Goal: Information Seeking & Learning: Learn about a topic

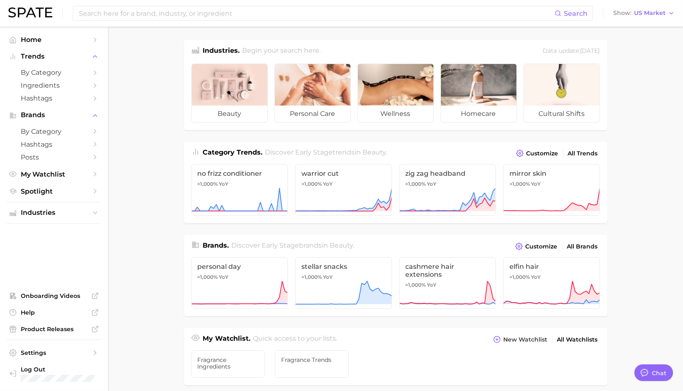
click at [166, 2] on div "Search Show US Market" at bounding box center [341, 13] width 667 height 27
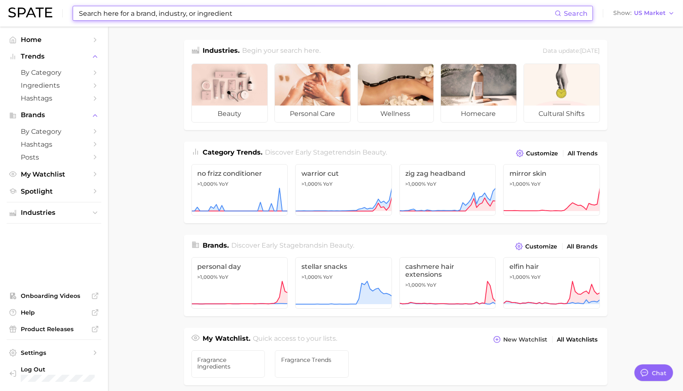
click at [162, 9] on input at bounding box center [316, 13] width 477 height 14
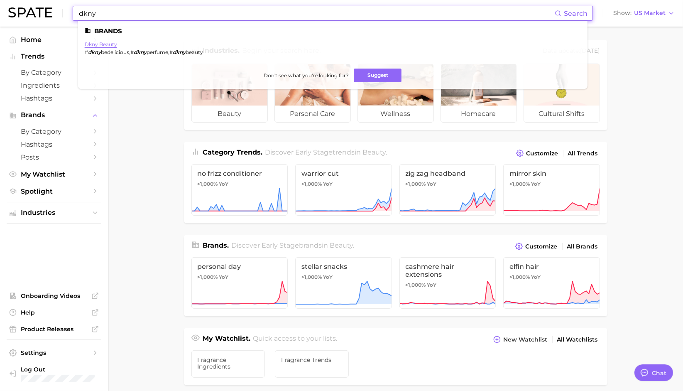
type input "dkny"
click at [107, 45] on link "dkny beauty" at bounding box center [101, 44] width 32 height 6
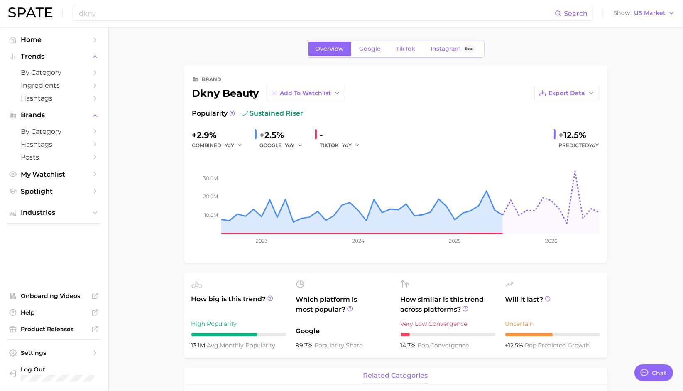
type textarea "x"
click at [658, 15] on span "US Market" at bounding box center [650, 13] width 32 height 5
click at [628, 103] on span "Global" at bounding box center [618, 101] width 19 height 7
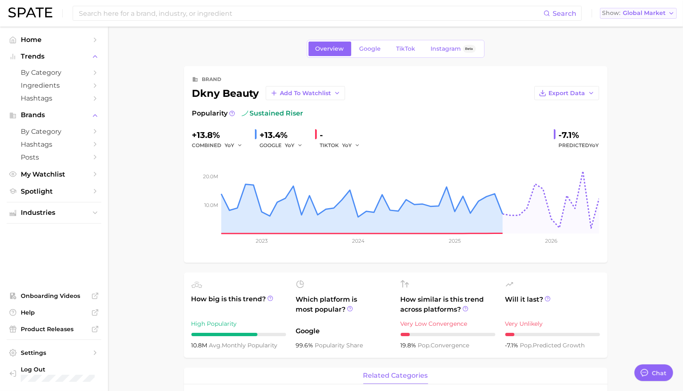
click at [647, 11] on span "Global Market" at bounding box center [644, 13] width 43 height 5
click at [643, 29] on span "[GEOGRAPHIC_DATA]" at bounding box center [636, 26] width 64 height 7
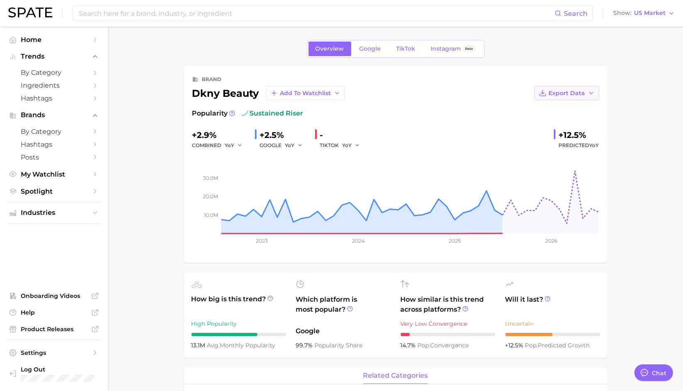
click at [580, 93] on span "Export Data" at bounding box center [567, 93] width 37 height 7
click at [572, 123] on span "Time Series Image" at bounding box center [550, 123] width 56 height 7
click at [651, 9] on button "Show US Market" at bounding box center [645, 13] width 66 height 11
click at [628, 103] on span "Global" at bounding box center [618, 101] width 19 height 7
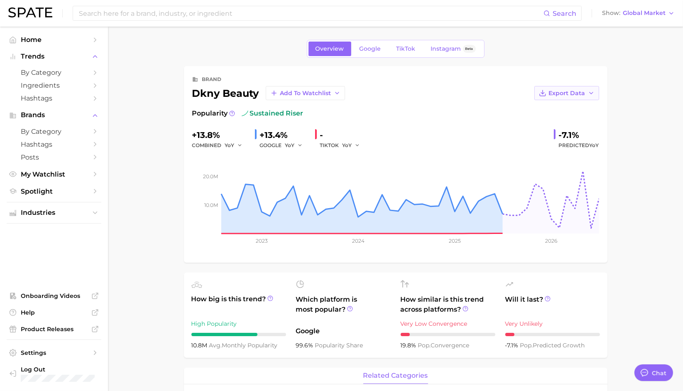
click at [587, 90] on button "Export Data" at bounding box center [567, 93] width 65 height 14
click at [576, 125] on span "Time Series Image" at bounding box center [550, 123] width 56 height 7
click at [643, 15] on span "Global Market" at bounding box center [644, 13] width 43 height 5
click at [647, 17] on button "Show Global Market" at bounding box center [638, 13] width 77 height 11
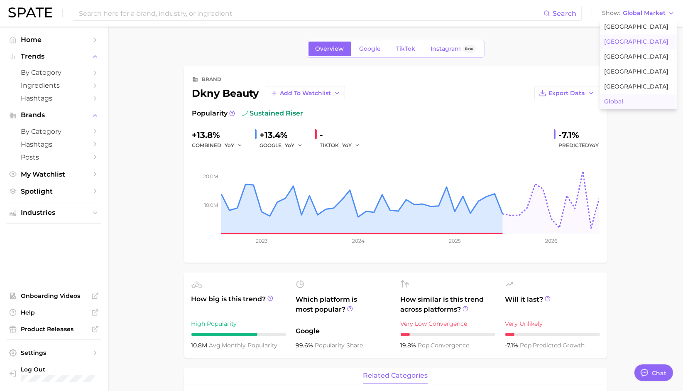
click at [644, 40] on span "[GEOGRAPHIC_DATA]" at bounding box center [636, 41] width 64 height 7
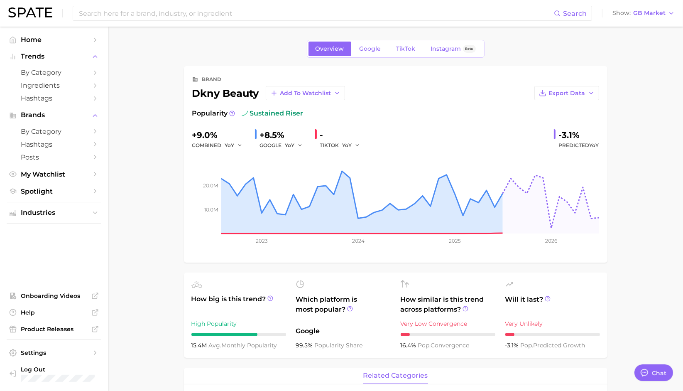
click at [646, 6] on div "Search Show GB Market" at bounding box center [341, 13] width 667 height 27
click at [646, 15] on span "GB Market" at bounding box center [650, 13] width 32 height 5
drag, startPoint x: 624, startPoint y: 172, endPoint x: 570, endPoint y: 108, distance: 84.0
click at [562, 94] on span "Export Data" at bounding box center [567, 93] width 37 height 7
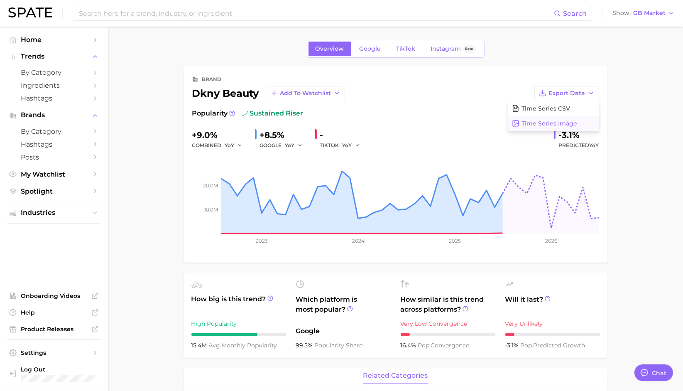
click at [563, 121] on span "Time Series Image" at bounding box center [550, 123] width 56 height 7
click at [646, 15] on span "GB Market" at bounding box center [650, 13] width 32 height 5
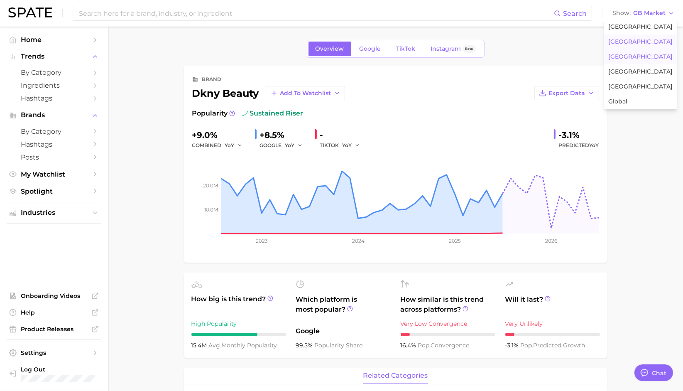
click at [644, 57] on button "[GEOGRAPHIC_DATA]" at bounding box center [640, 56] width 73 height 15
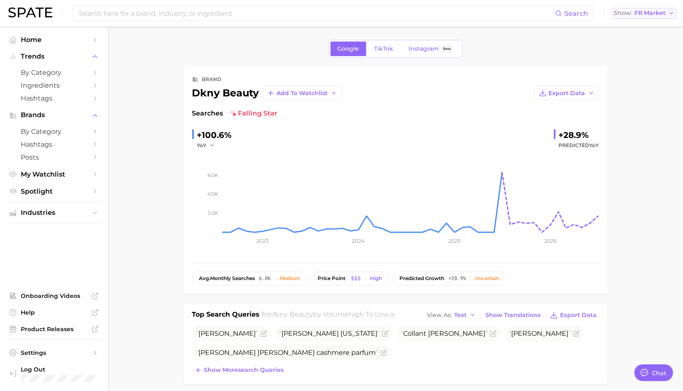
click at [639, 15] on span "FR Market" at bounding box center [650, 13] width 31 height 5
click at [634, 27] on span "[GEOGRAPHIC_DATA]" at bounding box center [641, 26] width 64 height 7
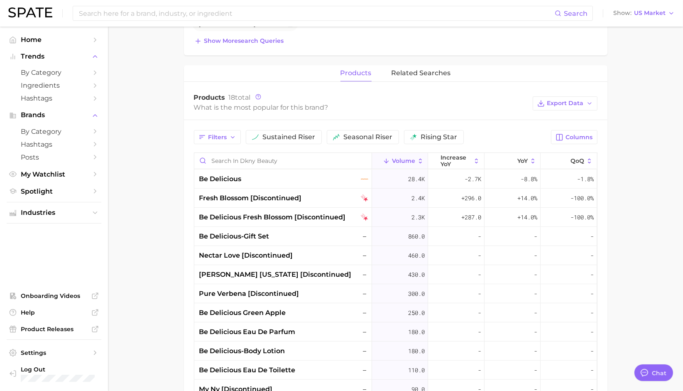
scroll to position [314, 0]
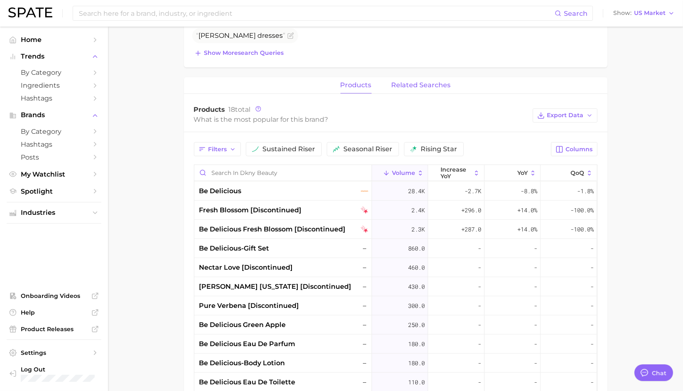
click at [418, 85] on span "related searches" at bounding box center [421, 84] width 59 height 7
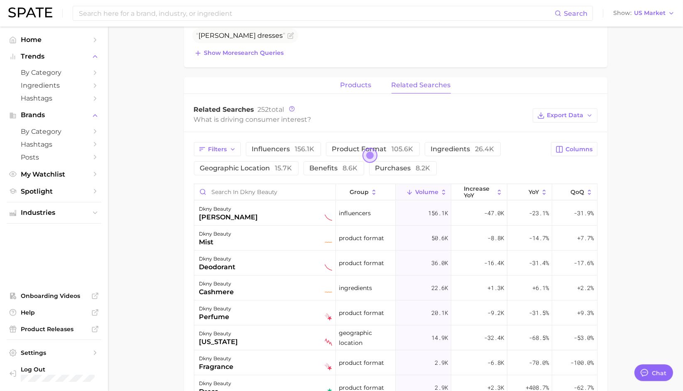
click at [347, 81] on span "products" at bounding box center [356, 84] width 31 height 7
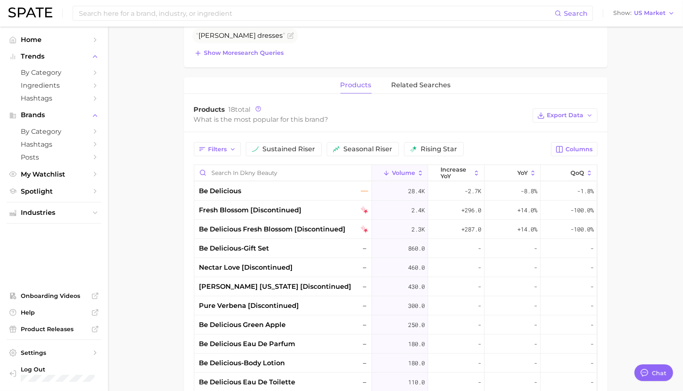
scroll to position [0, 0]
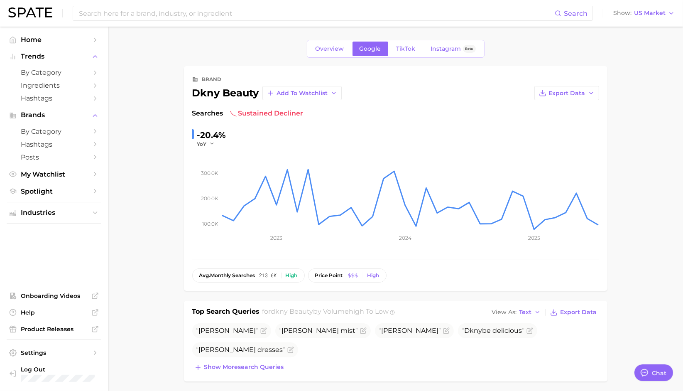
click at [307, 51] on div "Overview Google TikTok Instagram Beta" at bounding box center [396, 49] width 424 height 18
click at [324, 49] on span "Overview" at bounding box center [330, 48] width 29 height 7
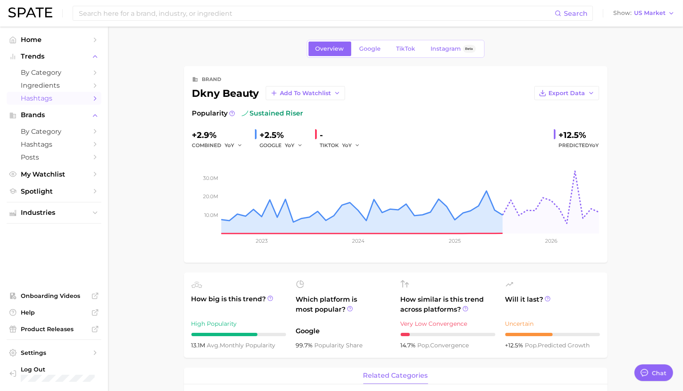
click at [52, 100] on span "Hashtags" at bounding box center [54, 98] width 66 height 8
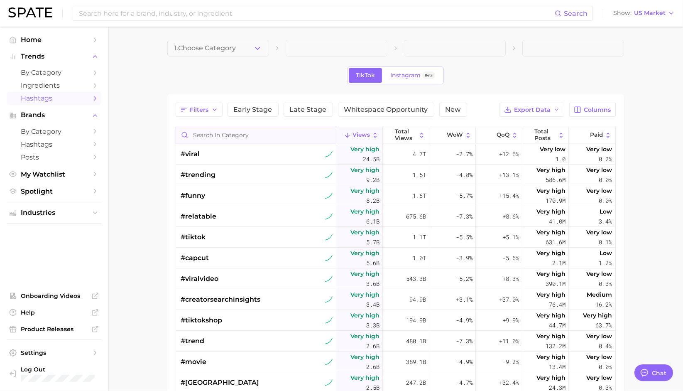
click at [291, 134] on input "Search in category" at bounding box center [256, 135] width 160 height 16
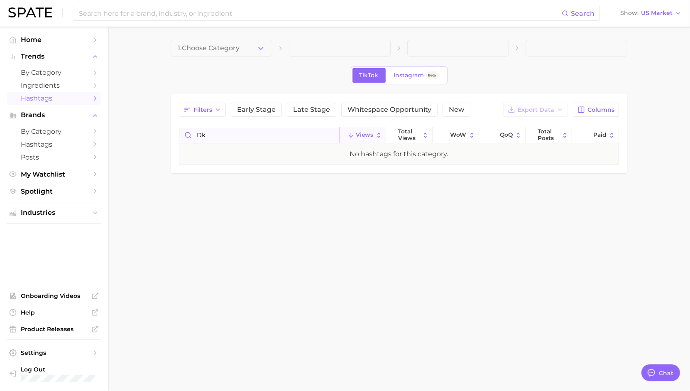
type input "d"
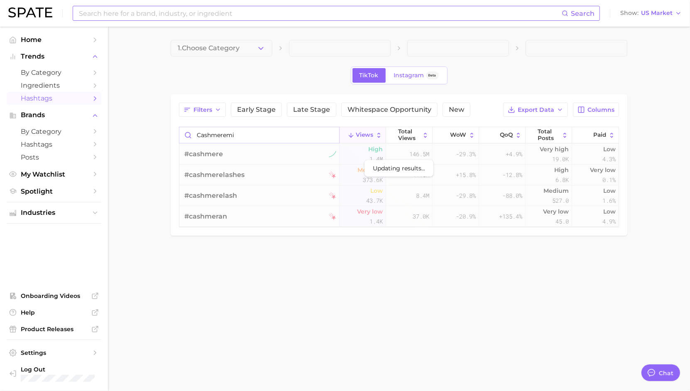
type input "cashmeremi"
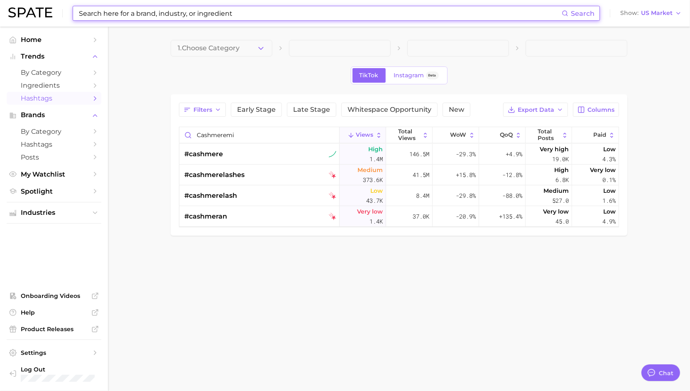
click at [239, 14] on input at bounding box center [320, 13] width 484 height 14
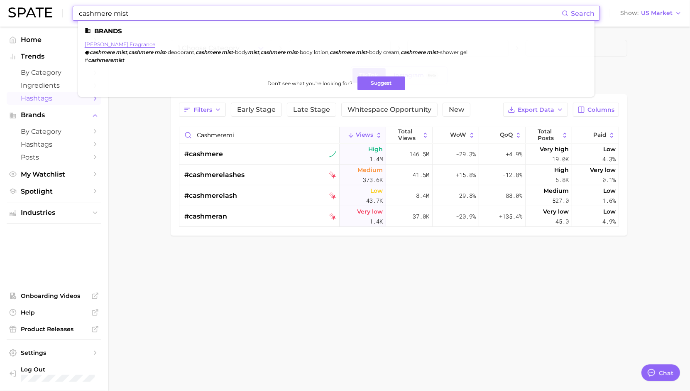
type input "cashmere mist"
click at [129, 45] on link "[PERSON_NAME] fragrance" at bounding box center [120, 44] width 71 height 6
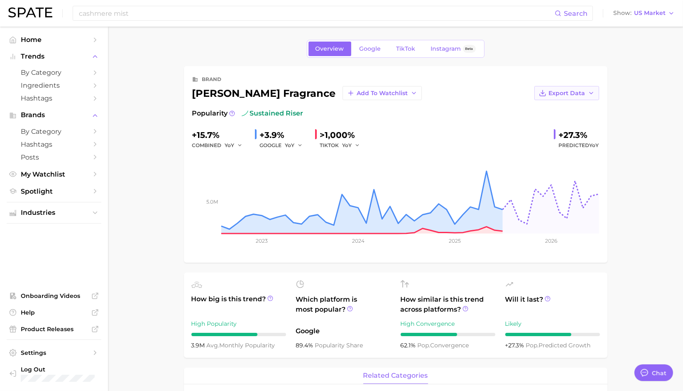
click at [582, 94] on span "Export Data" at bounding box center [567, 93] width 37 height 7
click at [570, 120] on span "Time Series Image" at bounding box center [550, 123] width 56 height 7
click at [656, 17] on button "Show US Market" at bounding box center [645, 13] width 66 height 11
click at [643, 99] on button "Global" at bounding box center [640, 101] width 73 height 15
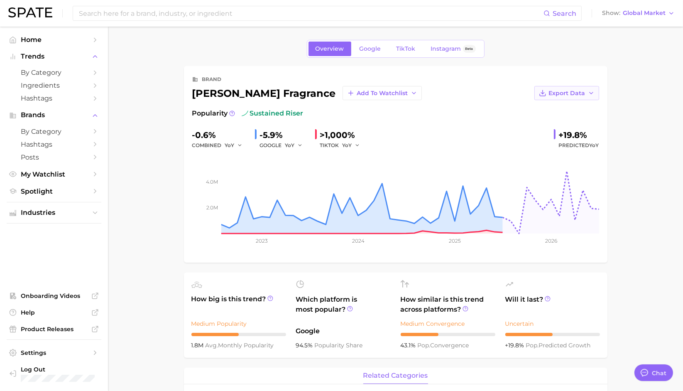
click at [585, 90] on button "Export Data" at bounding box center [567, 93] width 65 height 14
click at [575, 123] on span "Time Series Image" at bounding box center [550, 123] width 56 height 7
click at [412, 50] on span "TikTok" at bounding box center [406, 48] width 19 height 7
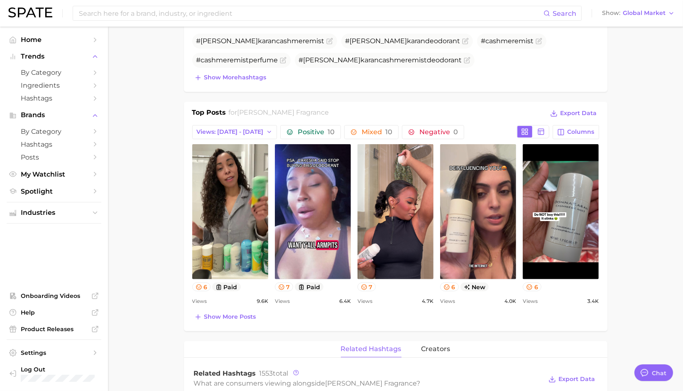
scroll to position [323, 0]
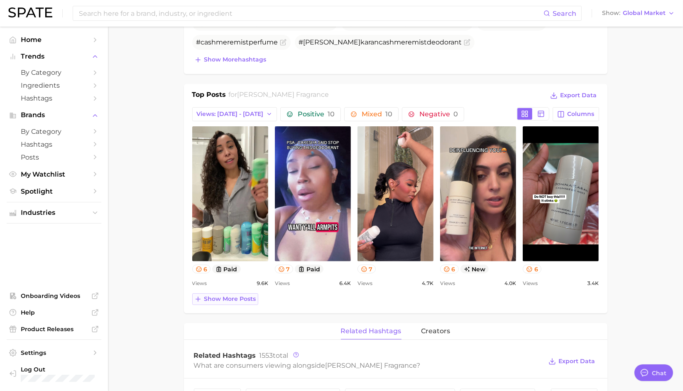
click at [232, 300] on button "Show more posts" at bounding box center [225, 299] width 66 height 12
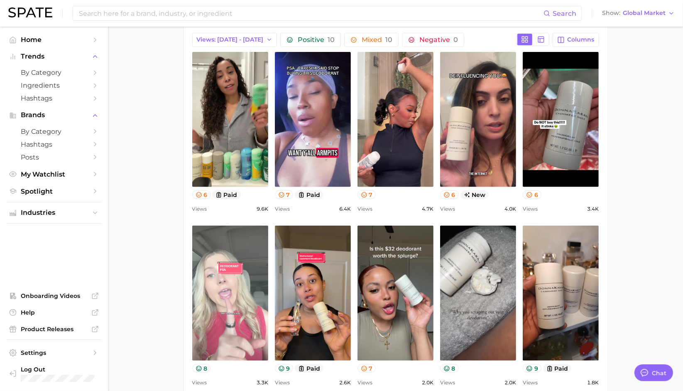
scroll to position [415, 0]
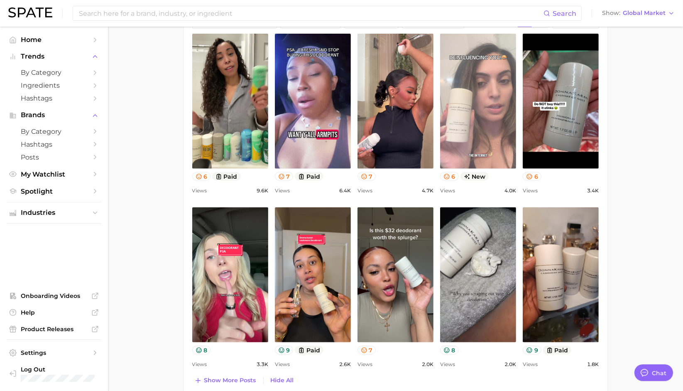
click at [473, 107] on link "view post on TikTok" at bounding box center [478, 101] width 76 height 135
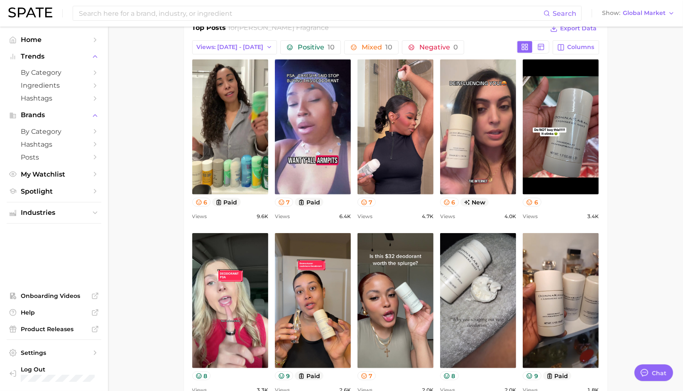
scroll to position [369, 0]
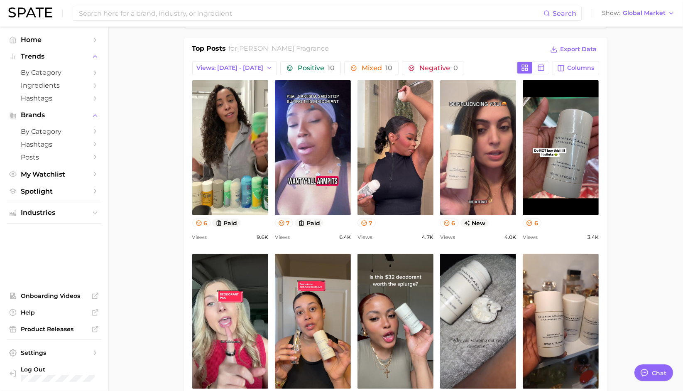
click at [632, 194] on main "Overview Google TikTok Instagram Beta brand [PERSON_NAME] fragrance Add to Watc…" at bounding box center [395, 329] width 575 height 1343
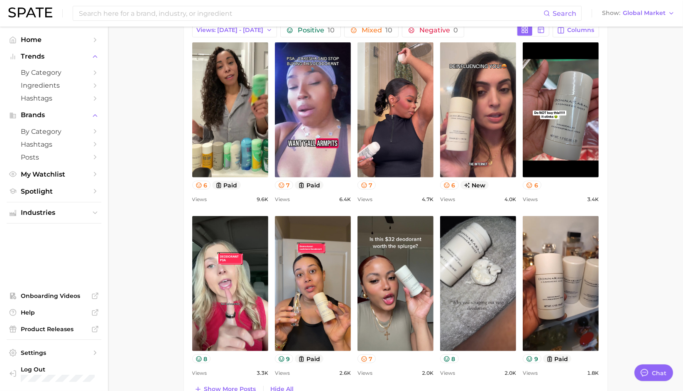
scroll to position [402, 0]
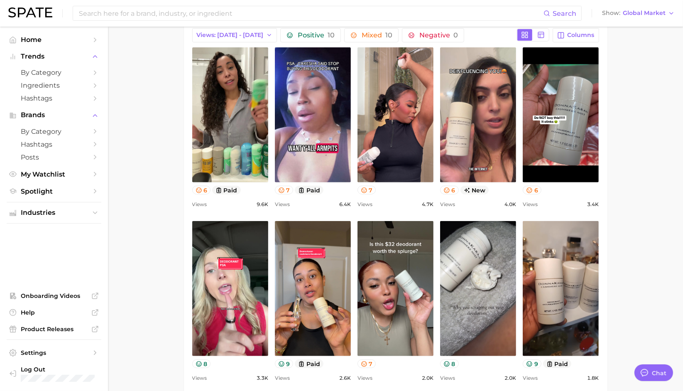
click at [248, 204] on div "Views 9.6k" at bounding box center [230, 204] width 76 height 10
click at [267, 201] on span "9.6k" at bounding box center [263, 204] width 12 height 10
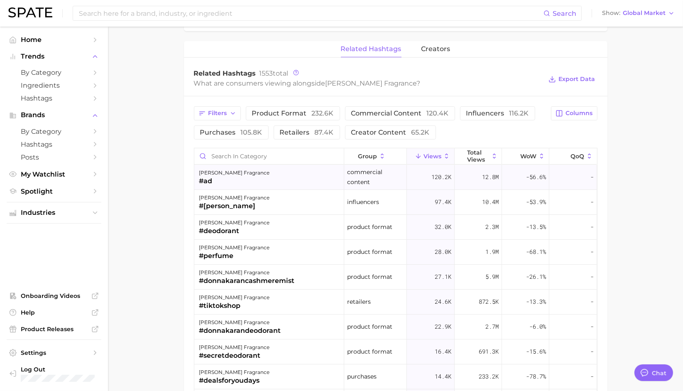
scroll to position [784, 0]
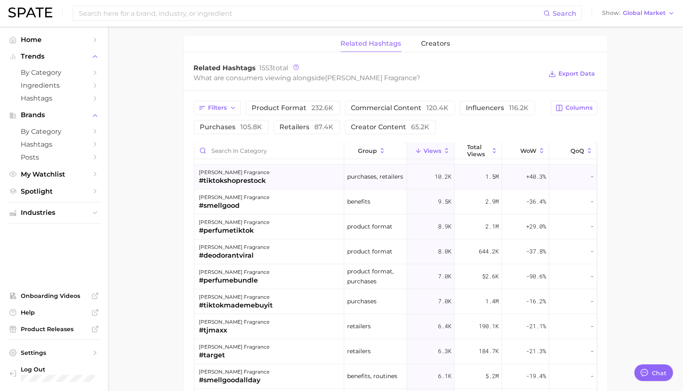
scroll to position [600, 0]
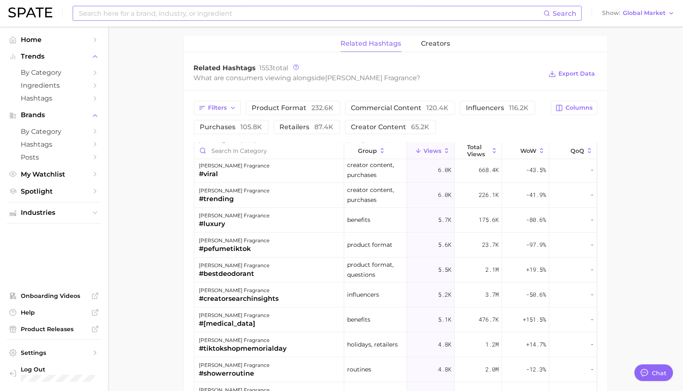
click at [142, 9] on input at bounding box center [311, 13] width 466 height 14
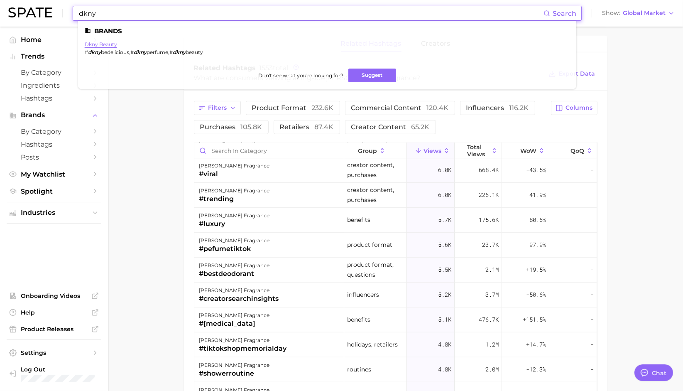
type input "dkny"
click at [111, 44] on link "dkny beauty" at bounding box center [101, 44] width 32 height 6
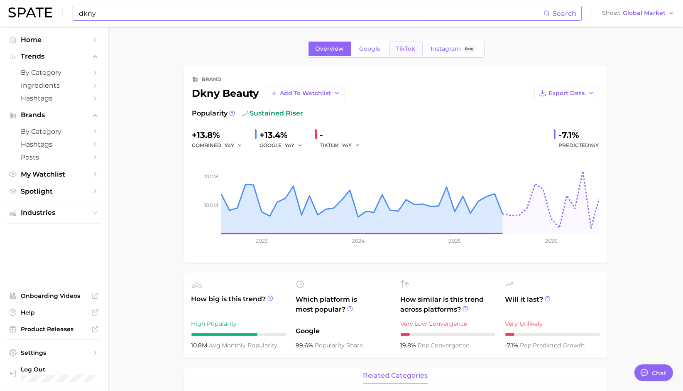
click at [401, 44] on link "TikTok" at bounding box center [406, 49] width 33 height 15
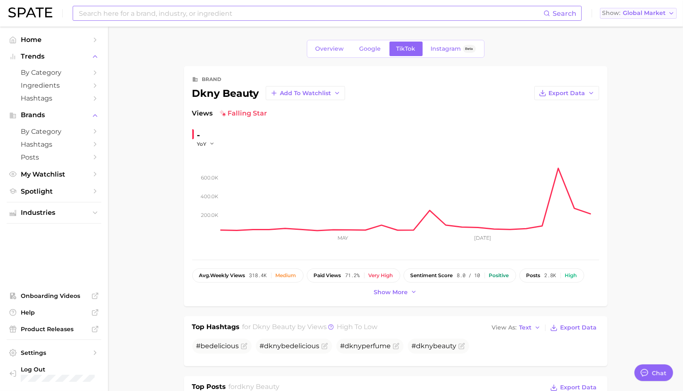
click at [655, 11] on span "Global Market" at bounding box center [644, 13] width 43 height 5
click at [646, 22] on button "[GEOGRAPHIC_DATA]" at bounding box center [638, 27] width 77 height 15
click at [645, 11] on span "US Market" at bounding box center [650, 13] width 32 height 5
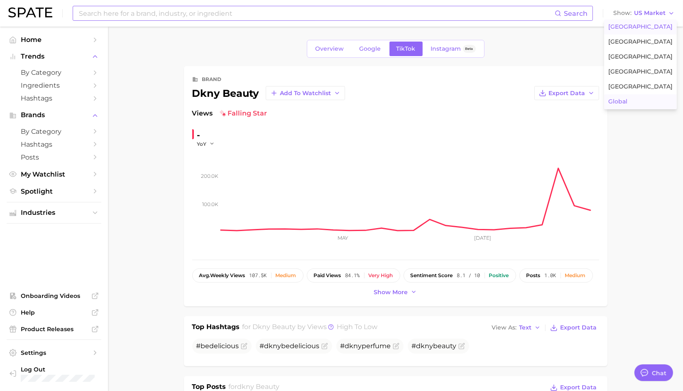
click at [628, 102] on span "Global" at bounding box center [618, 101] width 19 height 7
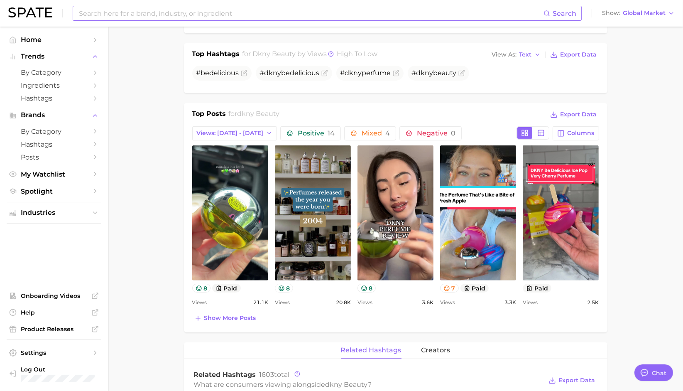
scroll to position [277, 0]
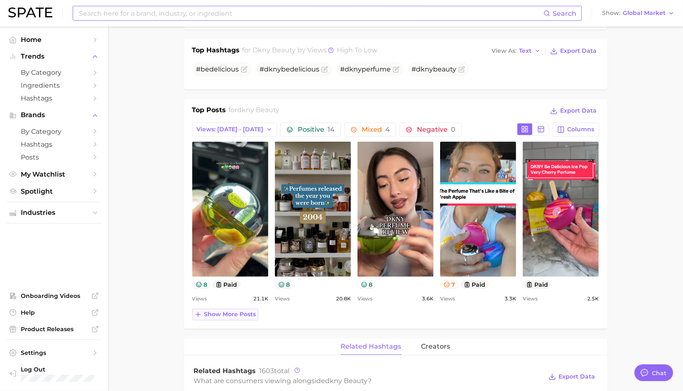
click at [221, 312] on span "Show more posts" at bounding box center [230, 314] width 52 height 7
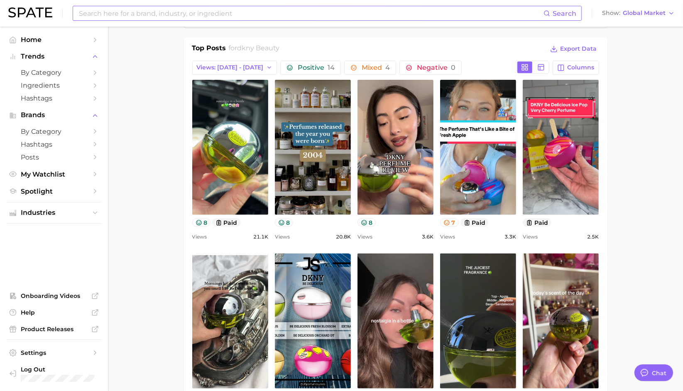
scroll to position [341, 0]
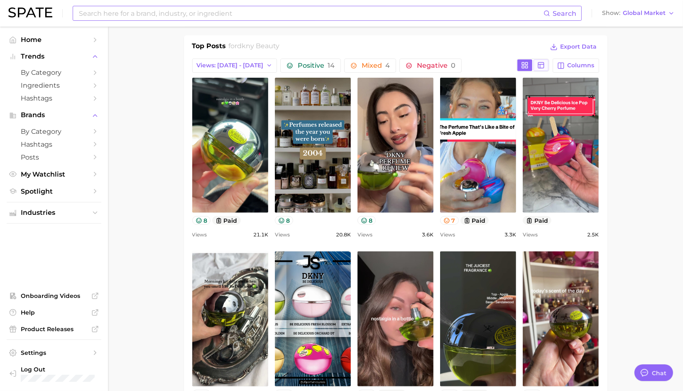
click at [543, 64] on icon at bounding box center [541, 64] width 7 height 7
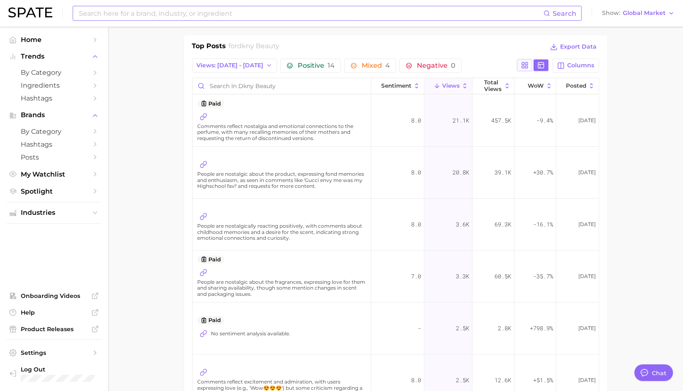
click at [531, 64] on button at bounding box center [525, 65] width 15 height 12
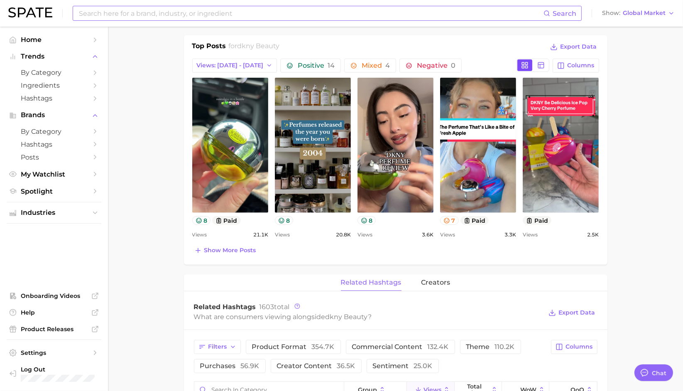
scroll to position [0, 0]
click at [658, 273] on main "Overview Google TikTok Instagram Beta brand dkny beauty Add to Watchlist Export…" at bounding box center [395, 255] width 575 height 1138
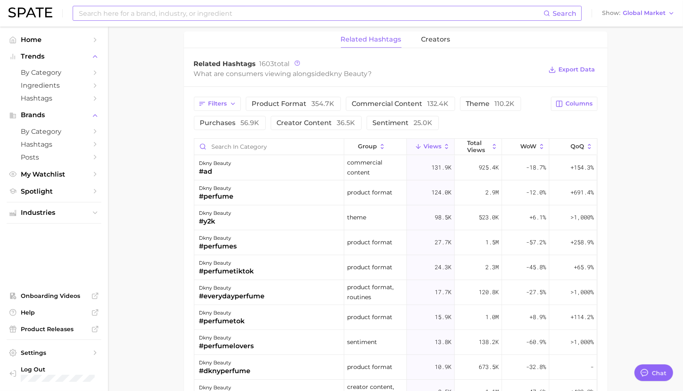
scroll to position [572, 0]
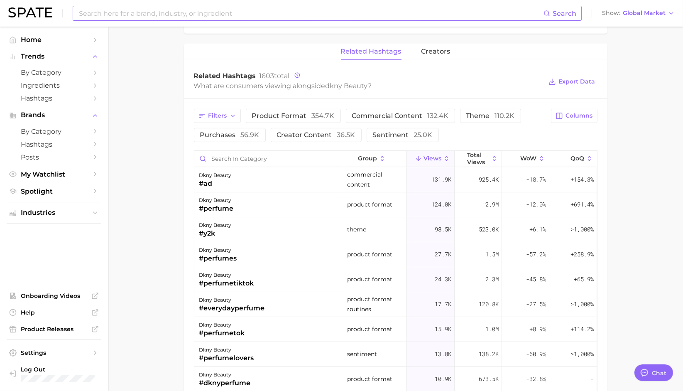
click at [640, 111] on main "Overview Google TikTok Instagram Beta brand dkny beauty Add to Watchlist Export…" at bounding box center [395, 24] width 575 height 1138
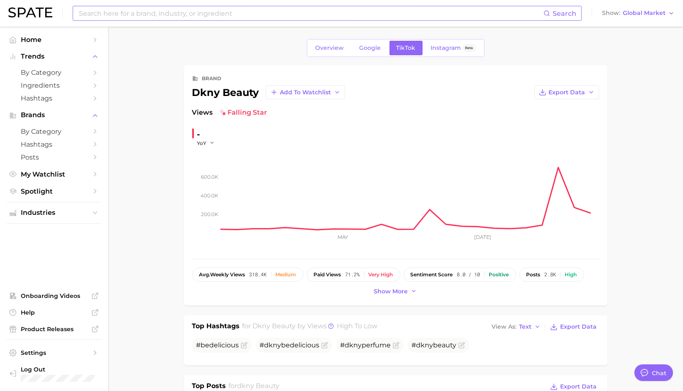
scroll to position [0, 0]
click at [369, 47] on span "Google" at bounding box center [371, 48] width 22 height 7
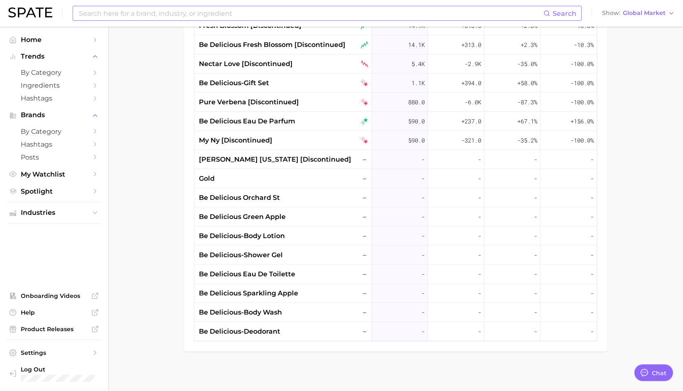
scroll to position [314, 0]
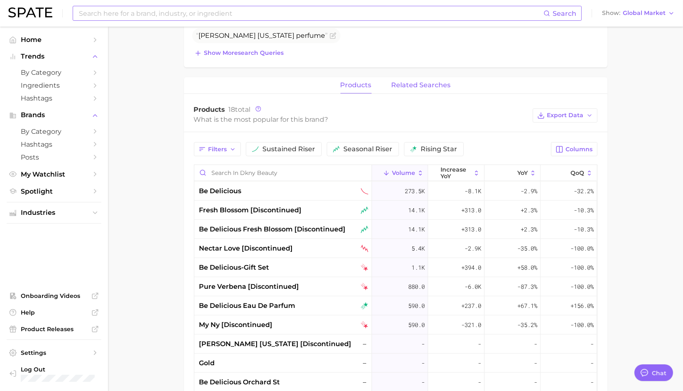
click at [426, 88] on span "related searches" at bounding box center [421, 84] width 59 height 7
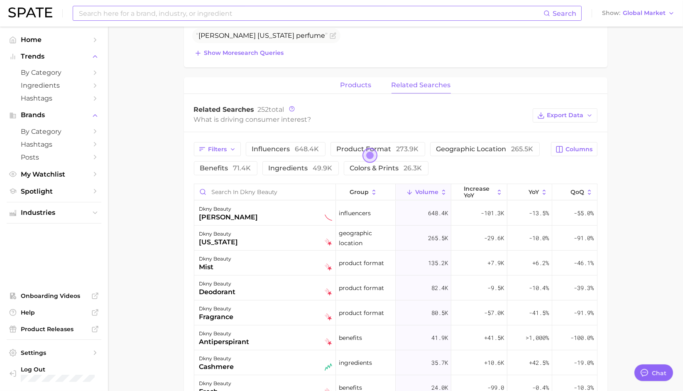
click at [347, 81] on span "products" at bounding box center [356, 84] width 31 height 7
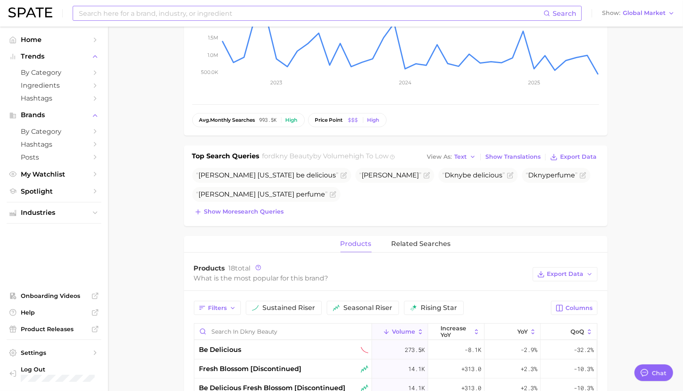
scroll to position [0, 0]
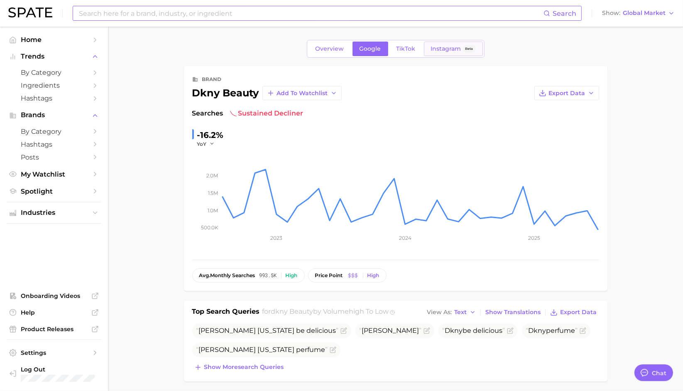
click at [451, 45] on span "Instagram" at bounding box center [446, 48] width 30 height 7
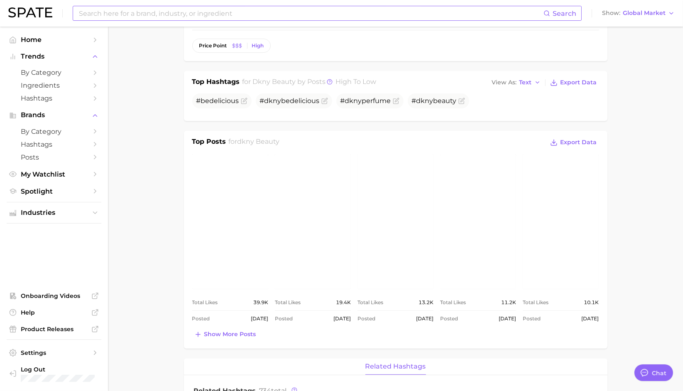
scroll to position [231, 0]
click at [225, 218] on link "view post on Instagram" at bounding box center [230, 220] width 76 height 135
click at [237, 333] on span "Show more posts" at bounding box center [230, 333] width 52 height 7
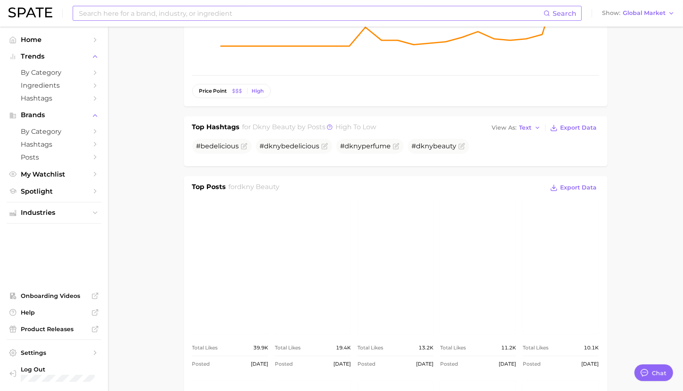
click at [499, 262] on link "view post on Instagram" at bounding box center [478, 266] width 76 height 135
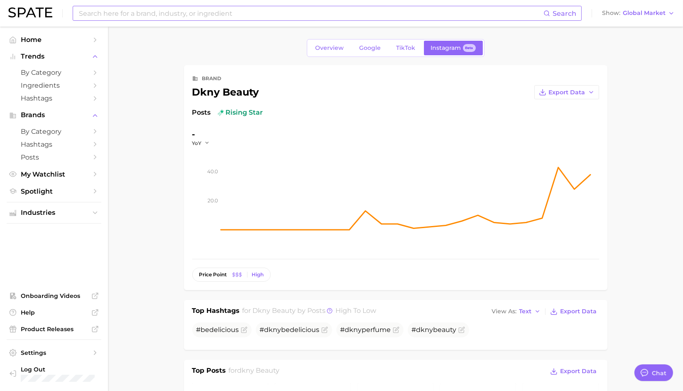
scroll to position [0, 0]
click at [238, 11] on input at bounding box center [311, 13] width 466 height 14
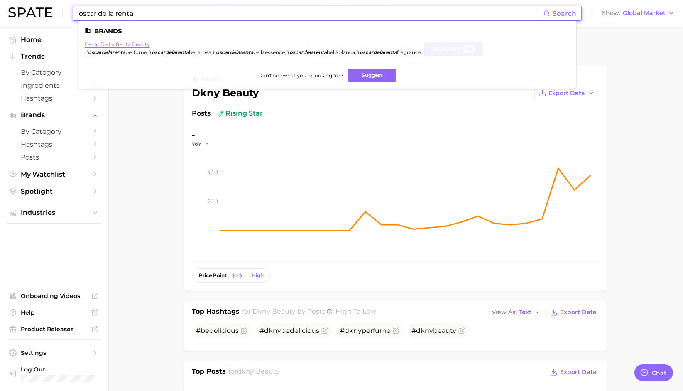
type input "oscar de la renta"
click at [111, 44] on link "oscar de la renta beauty" at bounding box center [117, 44] width 65 height 6
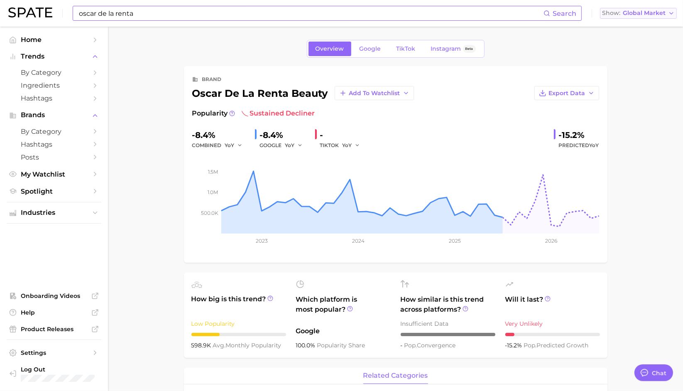
click at [626, 12] on span "Global Market" at bounding box center [644, 13] width 43 height 5
click at [625, 22] on button "[GEOGRAPHIC_DATA]" at bounding box center [638, 27] width 77 height 15
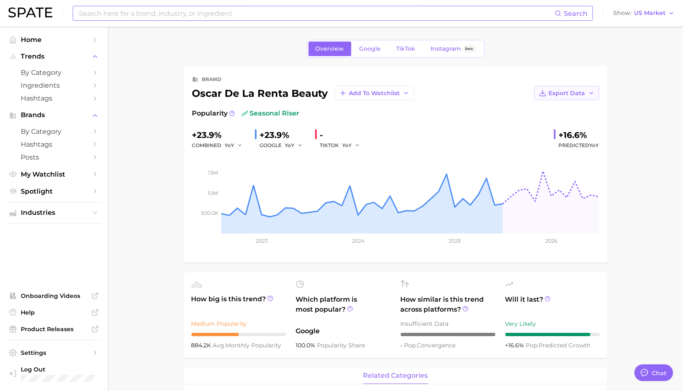
click at [593, 92] on icon "button" at bounding box center [591, 93] width 7 height 7
click at [587, 116] on button "Time Series Image" at bounding box center [553, 123] width 91 height 15
click at [644, 15] on span "US Market" at bounding box center [650, 13] width 32 height 5
click at [630, 97] on button "Global" at bounding box center [640, 101] width 73 height 15
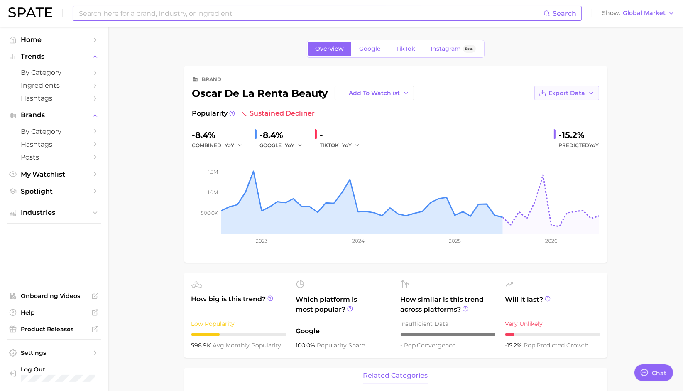
click at [580, 91] on span "Export Data" at bounding box center [567, 93] width 37 height 7
click at [564, 124] on span "Time Series Image" at bounding box center [550, 123] width 56 height 7
click at [658, 71] on main "Overview Google TikTok Instagram Beta brand oscar de la renta beauty Add to Wat…" at bounding box center [395, 387] width 575 height 720
click at [401, 45] on span "TikTok" at bounding box center [406, 48] width 19 height 7
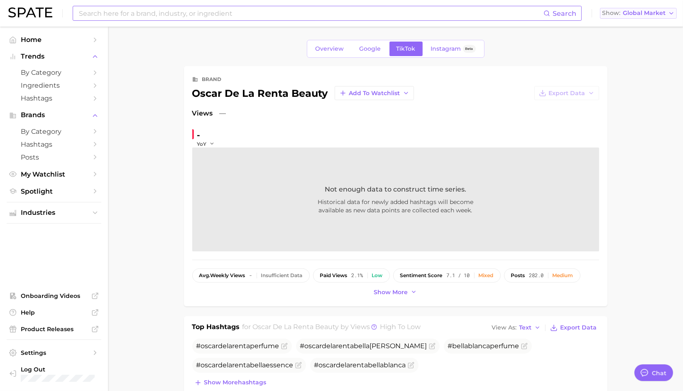
click at [640, 14] on span "Global Market" at bounding box center [644, 13] width 43 height 5
click at [633, 32] on button "[GEOGRAPHIC_DATA]" at bounding box center [638, 27] width 77 height 15
click at [368, 50] on span "Google" at bounding box center [371, 48] width 22 height 7
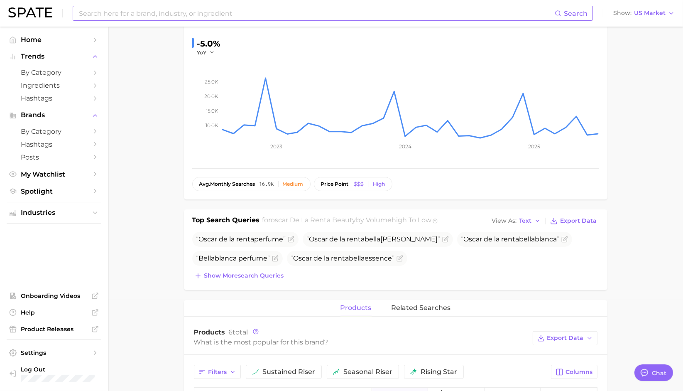
scroll to position [92, 0]
click at [267, 274] on span "Show more search queries" at bounding box center [244, 274] width 80 height 7
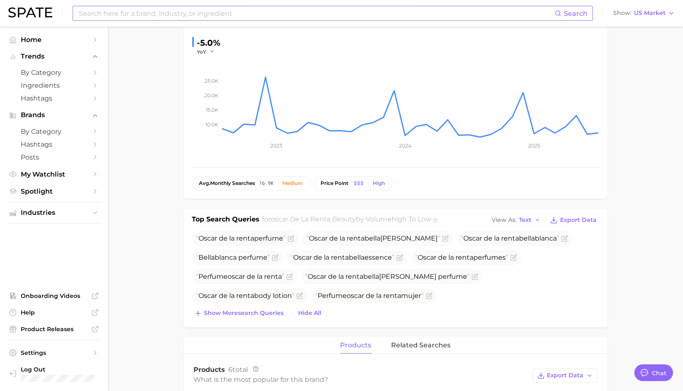
click at [641, 102] on main "Overview Google TikTok Instagram Beta brand oscar de la renta beauty Add to Wat…" at bounding box center [395, 325] width 575 height 782
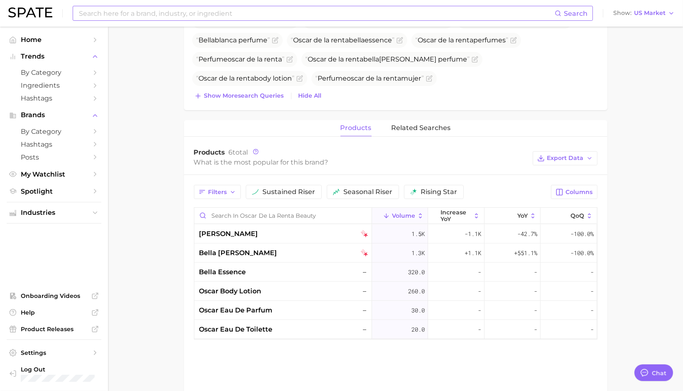
scroll to position [323, 0]
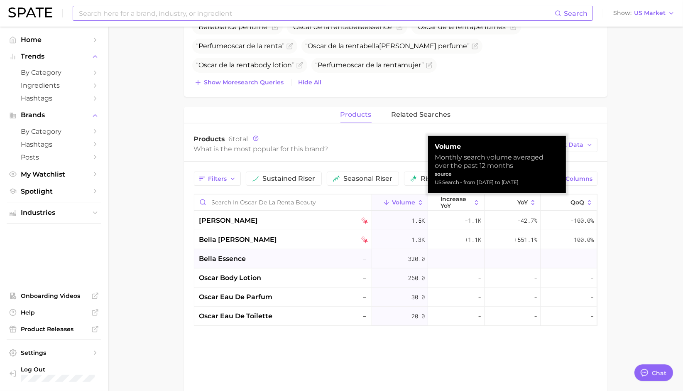
drag, startPoint x: 405, startPoint y: 201, endPoint x: 573, endPoint y: 230, distance: 169.9
click at [561, 257] on div "Volume increase YoY YoY QoQ [PERSON_NAME] 1.5k -1.1k -42.7% -100.0% bella [PERS…" at bounding box center [396, 260] width 404 height 132
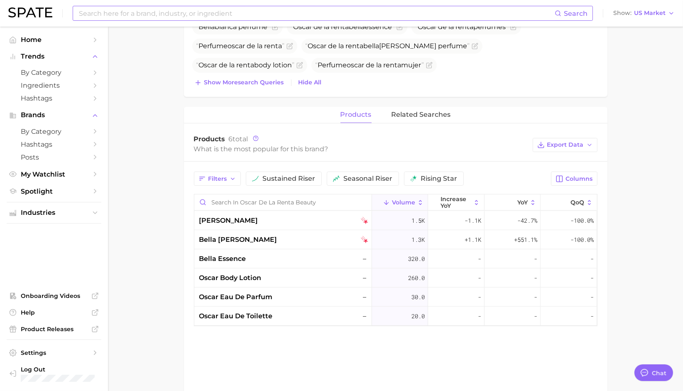
click at [642, 175] on main "Overview Google TikTok Instagram Beta brand oscar de la renta beauty Add to Wat…" at bounding box center [395, 95] width 575 height 782
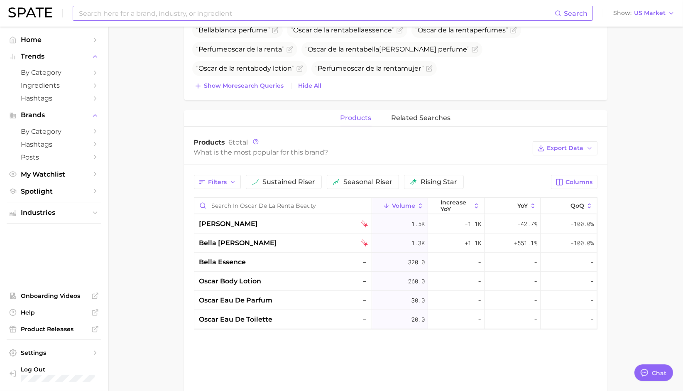
scroll to position [0, 0]
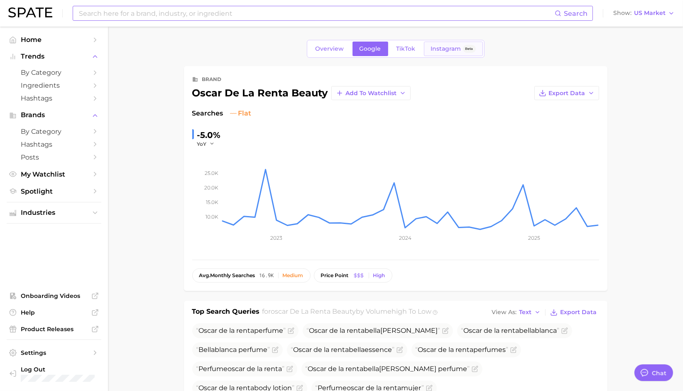
click at [425, 50] on link "Instagram Beta" at bounding box center [453, 49] width 59 height 15
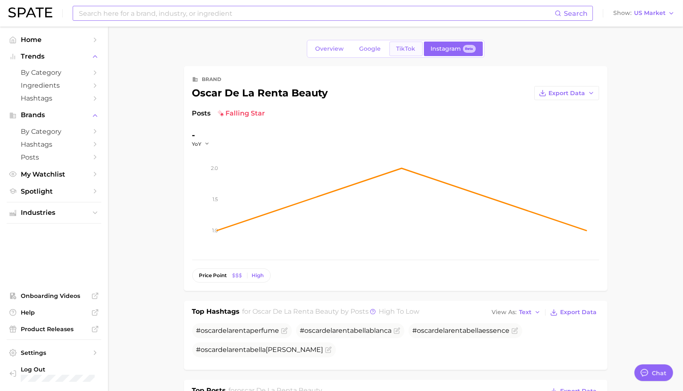
click at [402, 49] on span "TikTok" at bounding box center [406, 48] width 19 height 7
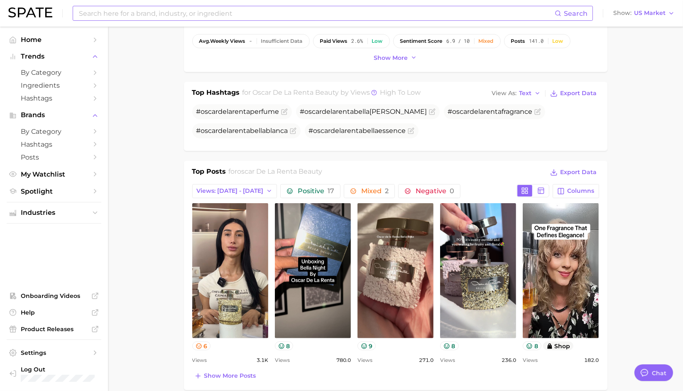
scroll to position [277, 0]
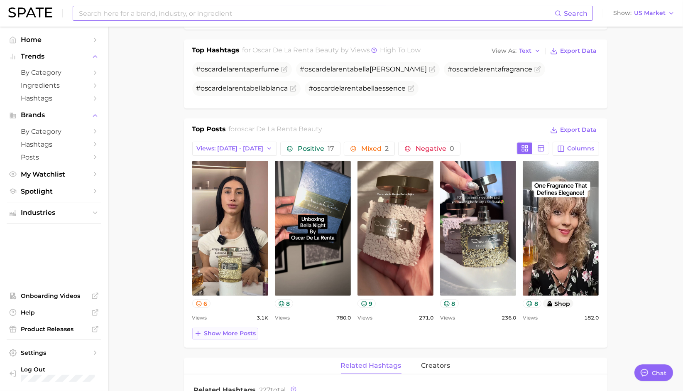
click at [223, 330] on span "Show more posts" at bounding box center [230, 333] width 52 height 7
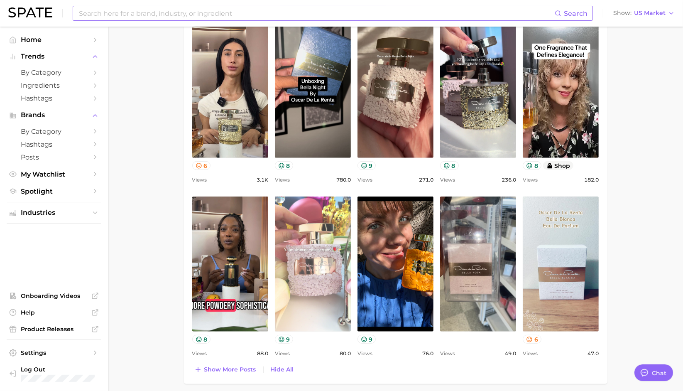
scroll to position [415, 0]
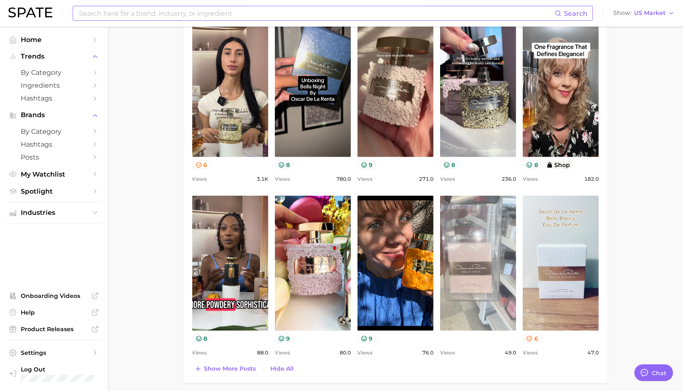
click at [471, 233] on link "view post on TikTok" at bounding box center [478, 263] width 76 height 135
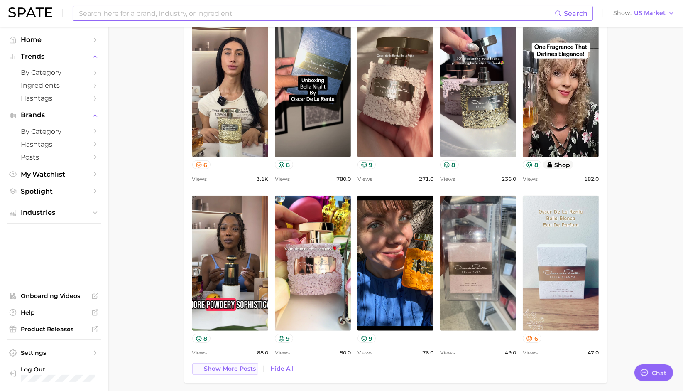
click at [216, 366] on span "Show more posts" at bounding box center [230, 368] width 52 height 7
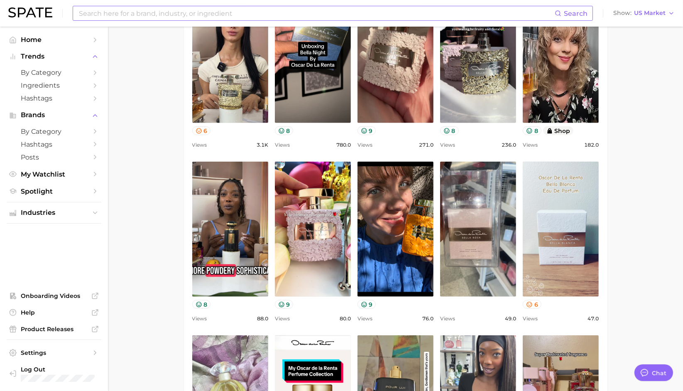
scroll to position [554, 0]
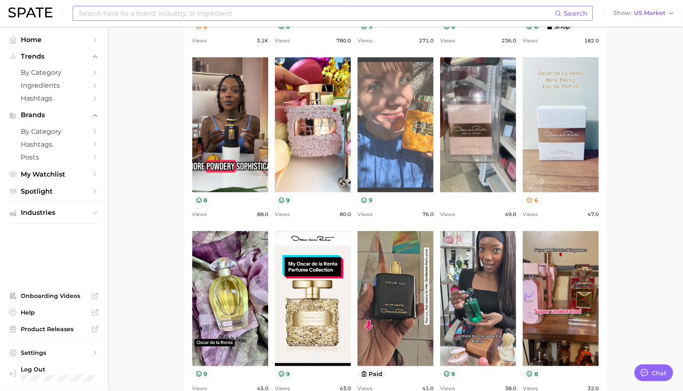
click at [402, 133] on link "view post on TikTok" at bounding box center [396, 124] width 76 height 135
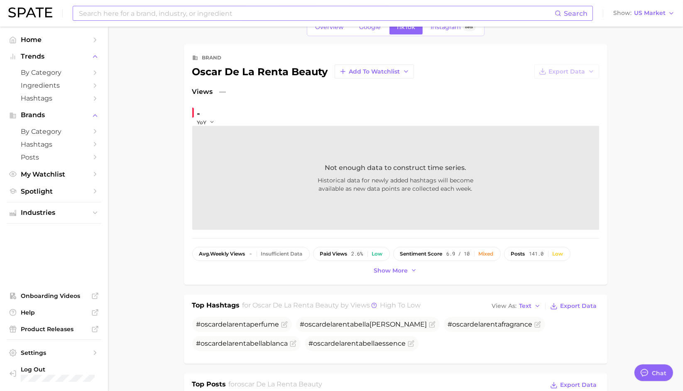
scroll to position [0, 0]
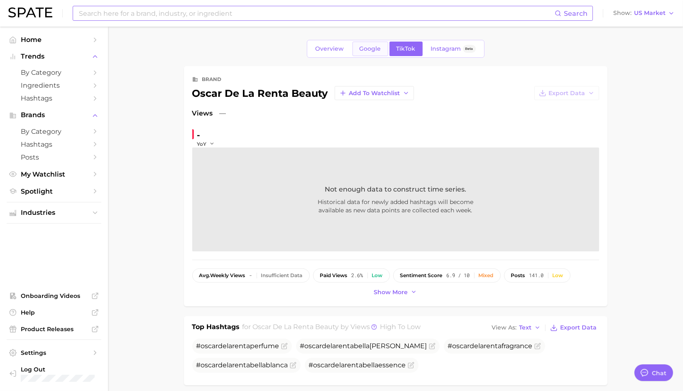
click at [364, 45] on span "Google" at bounding box center [371, 48] width 22 height 7
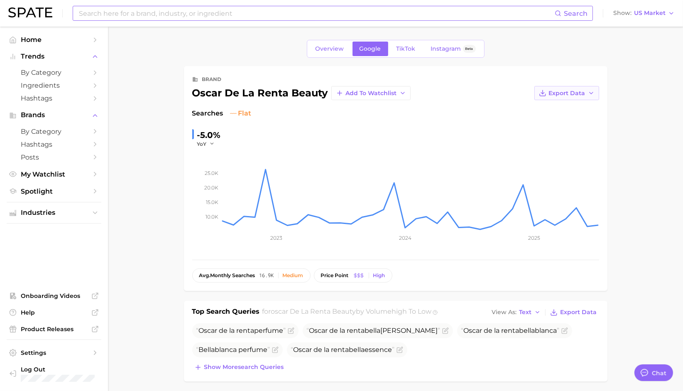
click at [578, 92] on span "Export Data" at bounding box center [567, 93] width 37 height 7
click at [567, 122] on span "Time Series Image" at bounding box center [550, 123] width 56 height 7
click at [588, 344] on ul "Oscar de la renta perfume [PERSON_NAME] bel la [PERSON_NAME] de la renta bel la…" at bounding box center [395, 340] width 407 height 34
click at [82, 192] on span "Spotlight" at bounding box center [54, 191] width 66 height 8
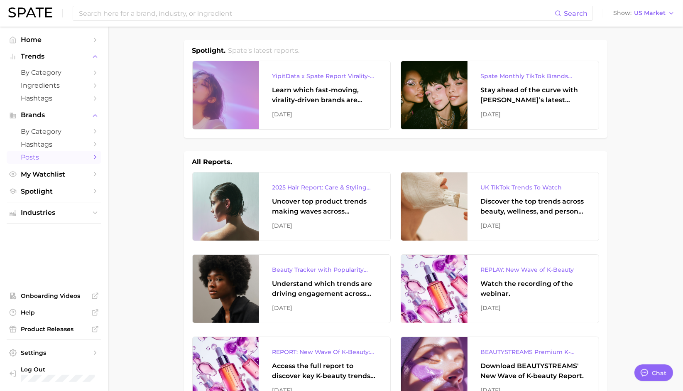
click at [45, 157] on span "Posts" at bounding box center [54, 157] width 66 height 8
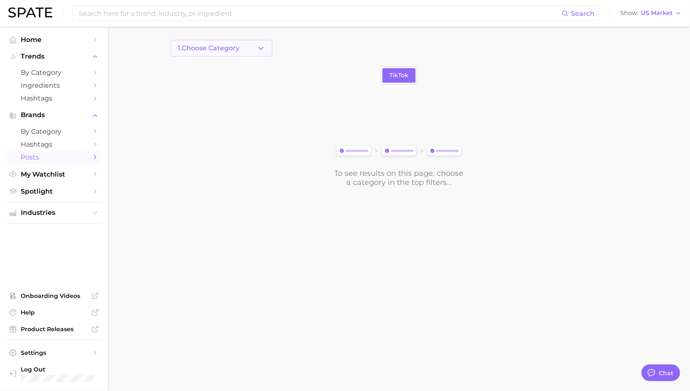
click at [255, 52] on button "1. Choose Category" at bounding box center [222, 48] width 102 height 17
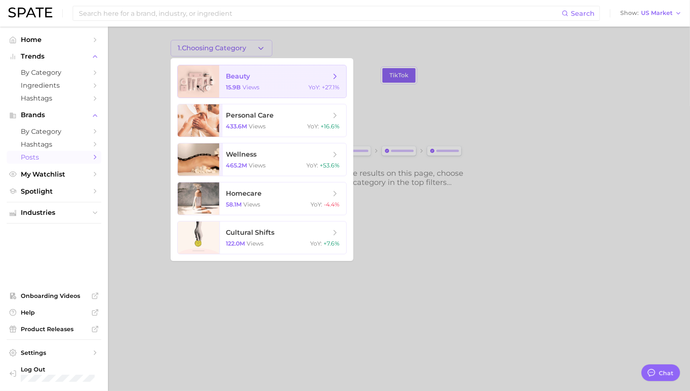
click at [253, 85] on span "views" at bounding box center [251, 87] width 17 height 7
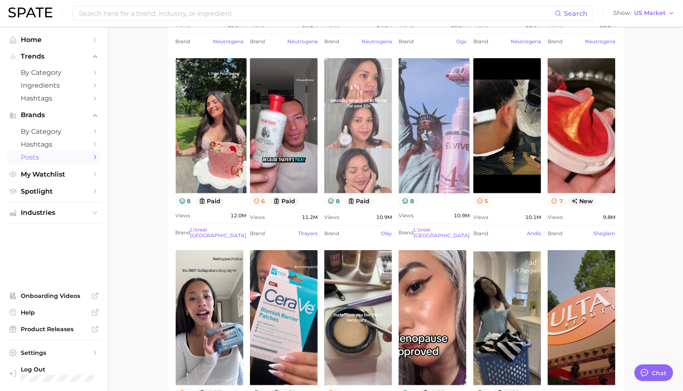
scroll to position [277, 0]
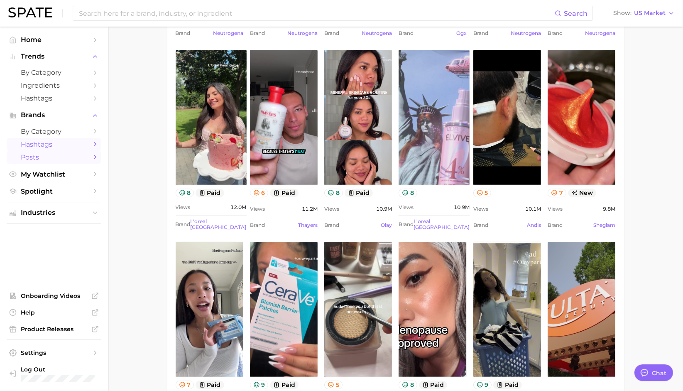
click at [42, 141] on span "Hashtags" at bounding box center [54, 144] width 66 height 8
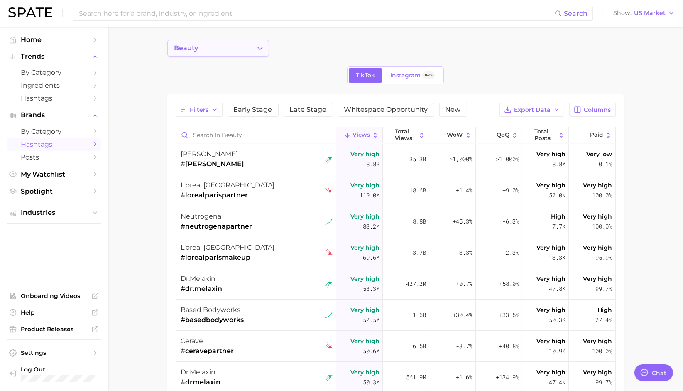
click at [233, 51] on button "beauty" at bounding box center [218, 48] width 102 height 17
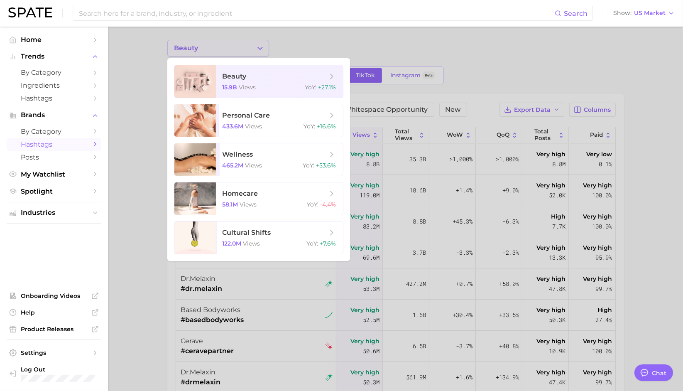
click at [233, 51] on div at bounding box center [341, 195] width 683 height 391
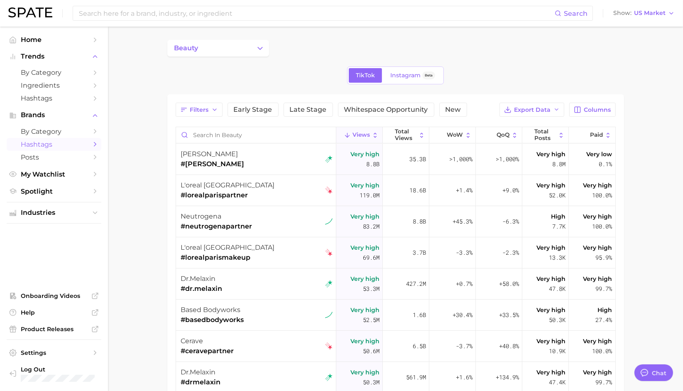
click at [253, 60] on div "beauty TikTok Instagram Beta Filters Early Stage Late Stage Whitespace Opportun…" at bounding box center [395, 283] width 457 height 486
click at [59, 131] on span "by Category" at bounding box center [54, 132] width 66 height 8
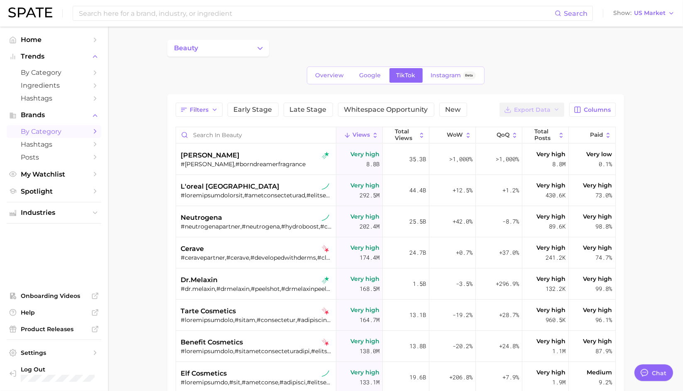
click at [223, 50] on button "beauty" at bounding box center [218, 48] width 102 height 17
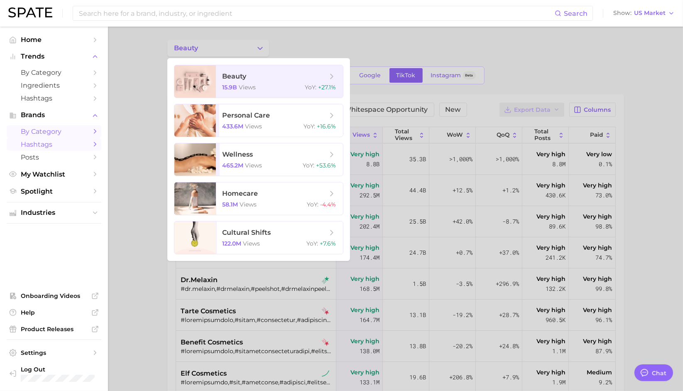
click at [29, 144] on span "Hashtags" at bounding box center [54, 144] width 66 height 8
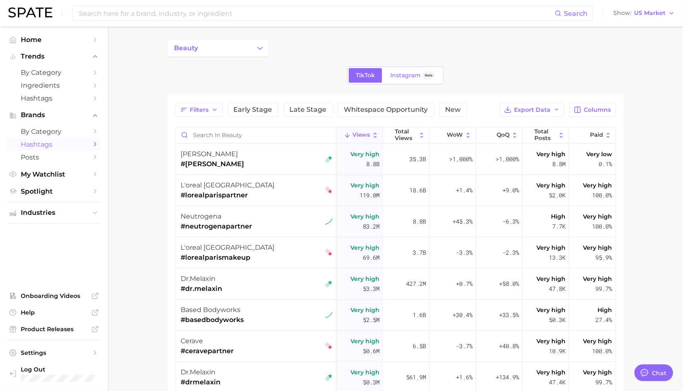
click at [211, 49] on button "beauty" at bounding box center [218, 48] width 102 height 17
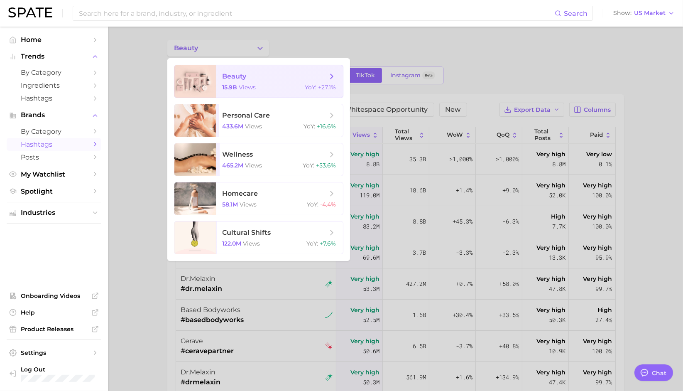
click at [254, 84] on span "views" at bounding box center [247, 87] width 17 height 7
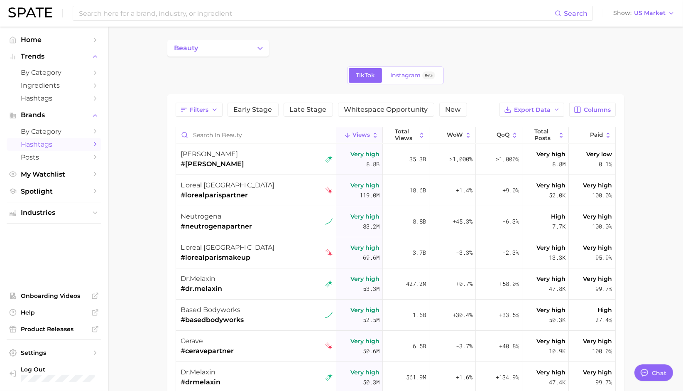
click at [244, 53] on button "beauty" at bounding box center [218, 48] width 102 height 17
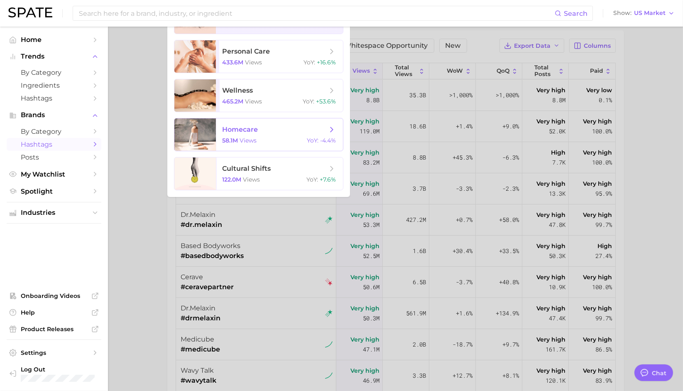
scroll to position [46, 0]
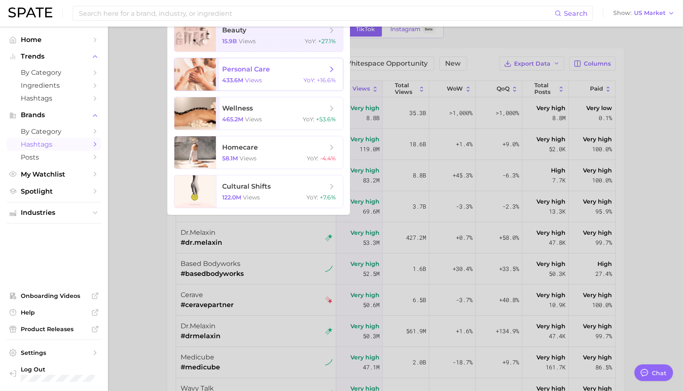
click at [240, 72] on span "personal care" at bounding box center [247, 69] width 48 height 8
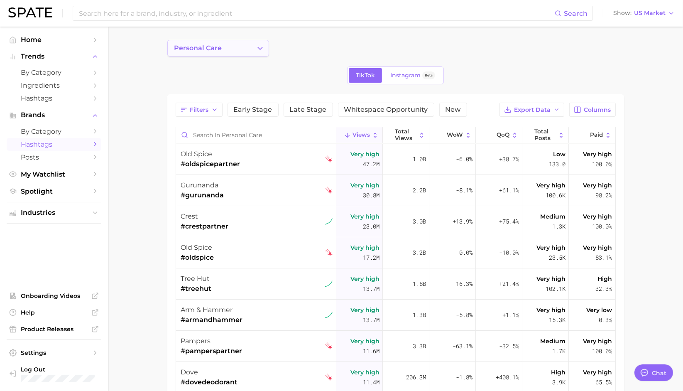
click at [233, 51] on button "personal care" at bounding box center [218, 48] width 102 height 17
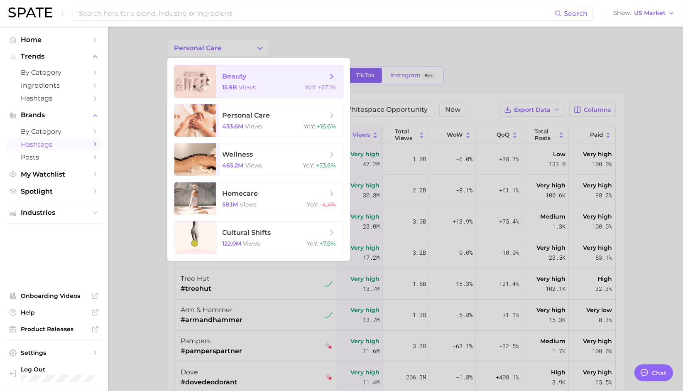
click at [233, 76] on span "beauty" at bounding box center [235, 76] width 24 height 8
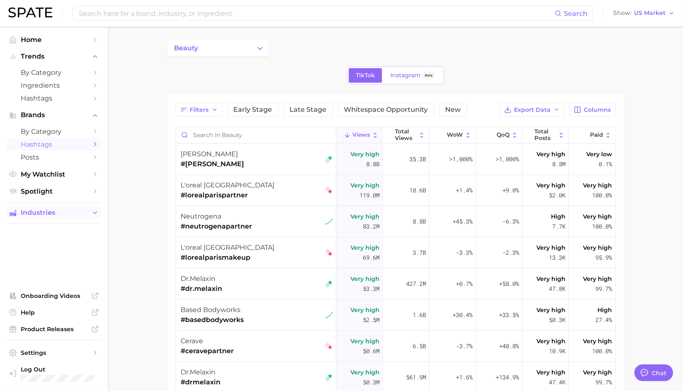
click at [47, 216] on span "Industries" at bounding box center [54, 212] width 66 height 7
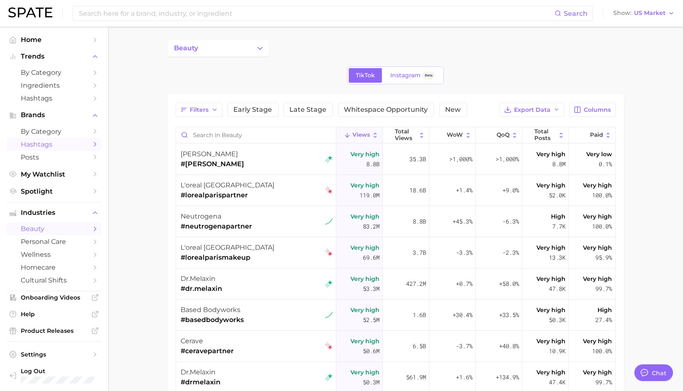
click at [49, 229] on span "beauty" at bounding box center [54, 229] width 66 height 8
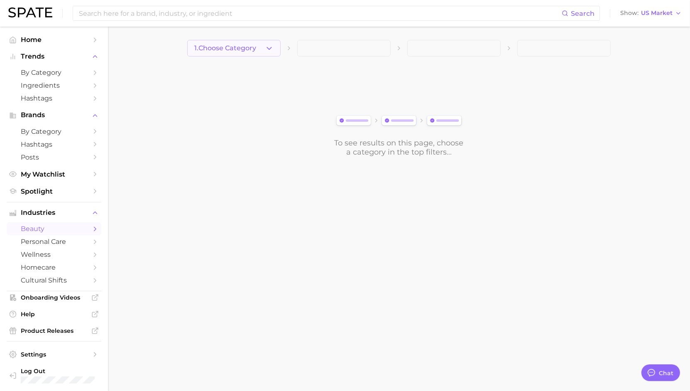
click at [258, 52] on button "1. Choose Category" at bounding box center [233, 48] width 93 height 17
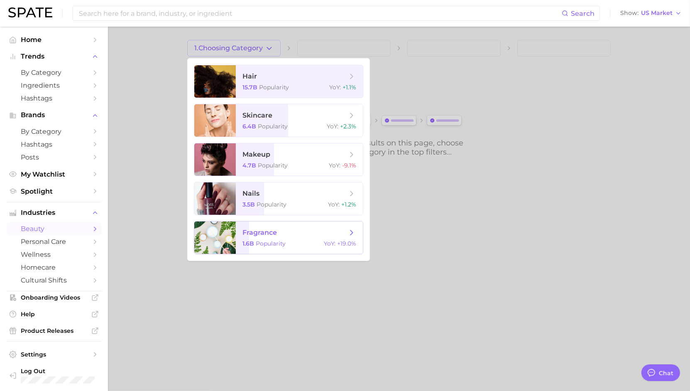
click at [288, 239] on span "fragrance 1.6b Popularity YoY : +19.0%" at bounding box center [299, 237] width 127 height 32
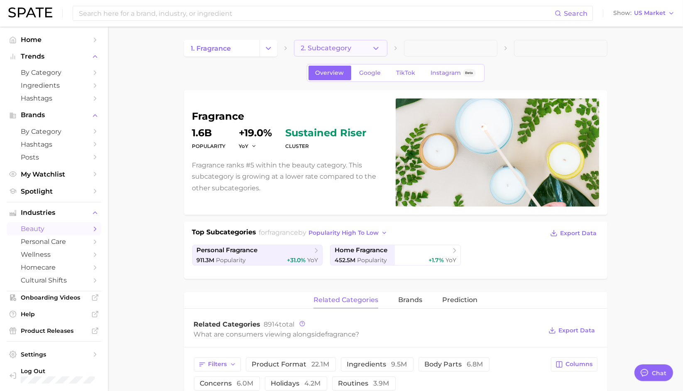
click at [368, 52] on button "2. Subcategory" at bounding box center [340, 48] width 93 height 17
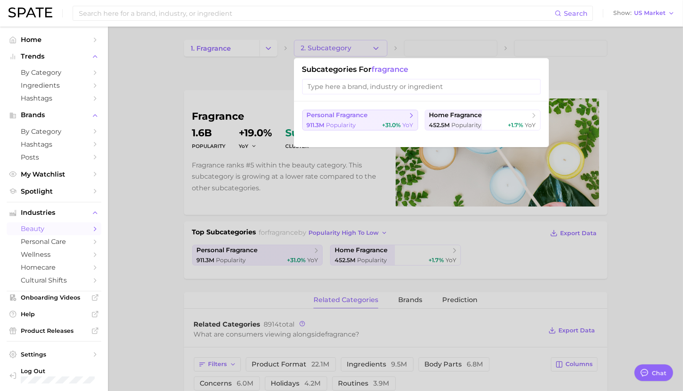
click at [340, 120] on button "personal fragrance 911.3m Popularity +31.0% YoY" at bounding box center [360, 120] width 116 height 21
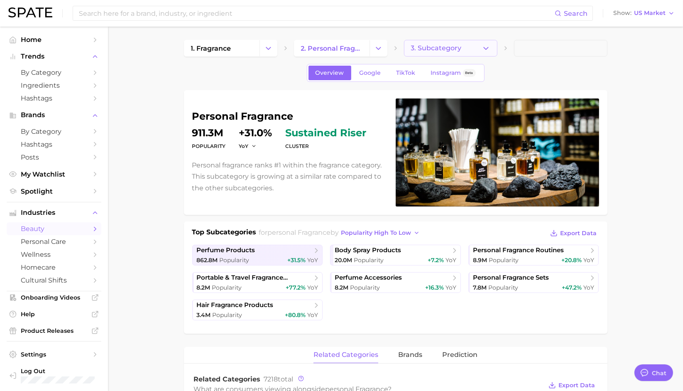
click at [437, 41] on button "3. Subcategory" at bounding box center [450, 48] width 93 height 17
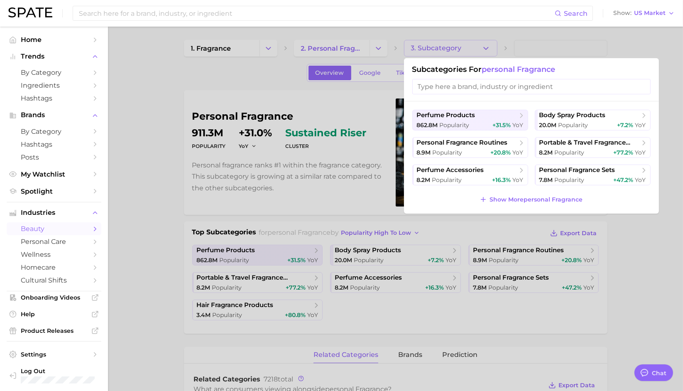
drag, startPoint x: 449, startPoint y: 118, endPoint x: 449, endPoint y: 201, distance: 82.7
click at [449, 201] on div "perfume products 862.8m Popularity +31.5% YoY body spray products 20.0m Popular…" at bounding box center [531, 157] width 255 height 112
click at [168, 79] on div at bounding box center [341, 195] width 683 height 391
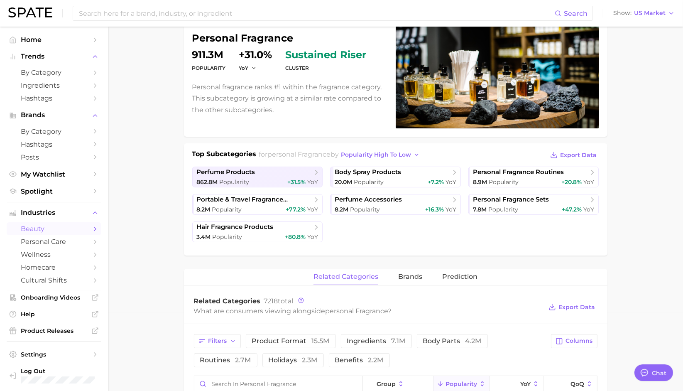
scroll to position [92, 0]
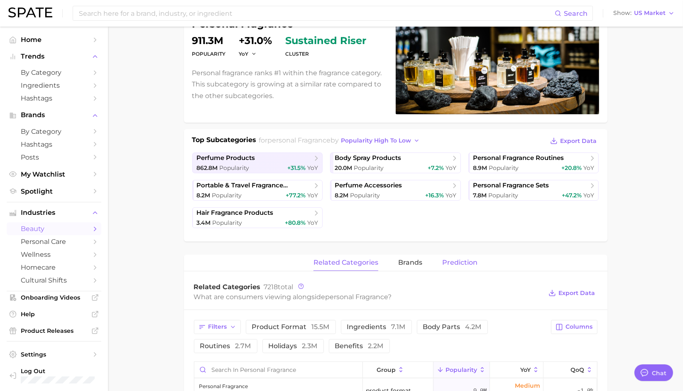
drag, startPoint x: 477, startPoint y: 262, endPoint x: 472, endPoint y: 265, distance: 5.8
click at [474, 263] on div "related categories brands Prediction" at bounding box center [396, 263] width 424 height 17
click at [472, 265] on span "Prediction" at bounding box center [459, 262] width 35 height 7
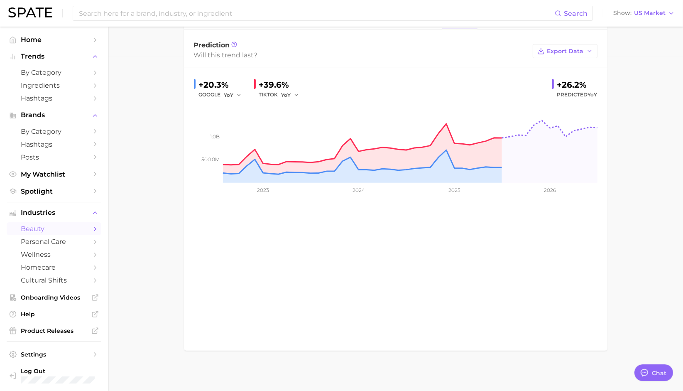
scroll to position [150, 0]
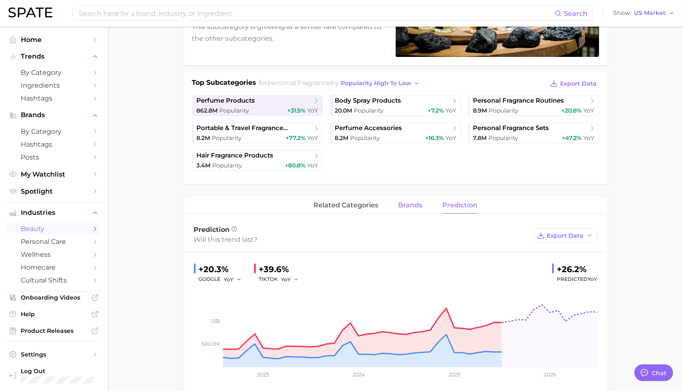
click at [402, 204] on span "brands" at bounding box center [410, 204] width 24 height 7
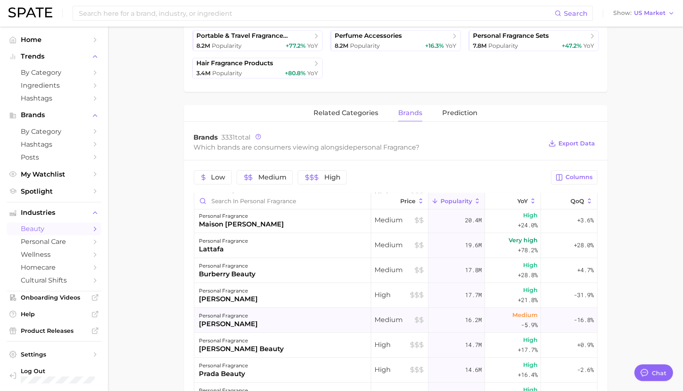
scroll to position [184, 0]
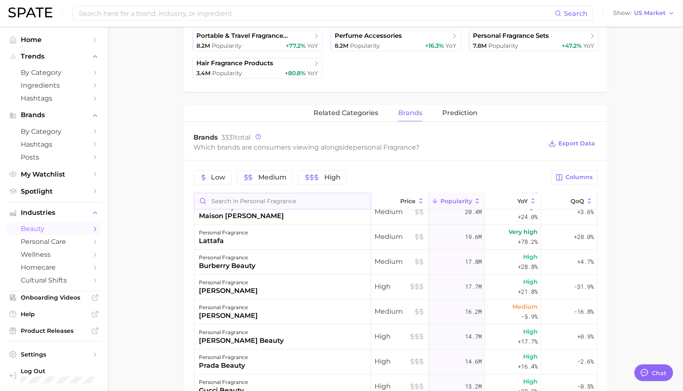
click at [257, 199] on input "Search in personal fragrance" at bounding box center [282, 201] width 177 height 16
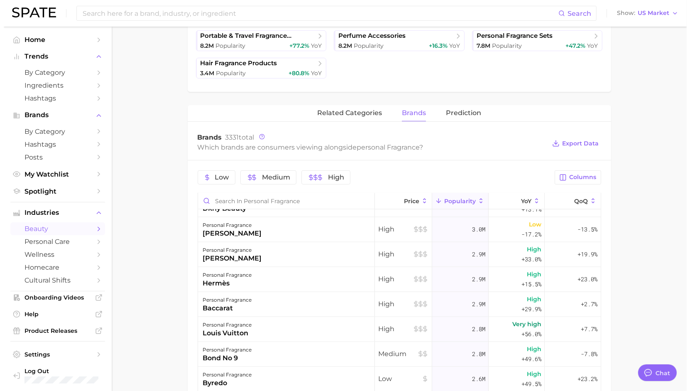
scroll to position [1292, 0]
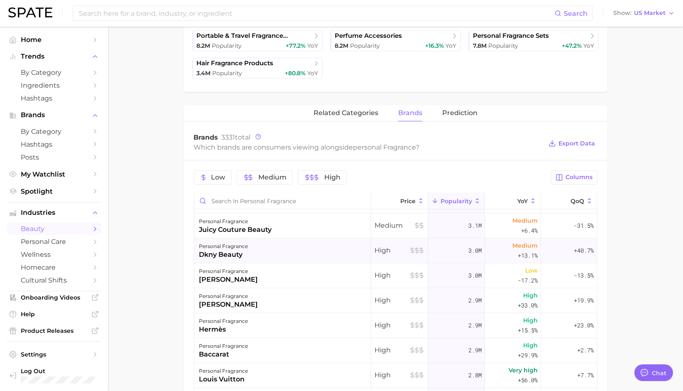
click at [221, 251] on div "dkny beauty" at bounding box center [223, 255] width 49 height 10
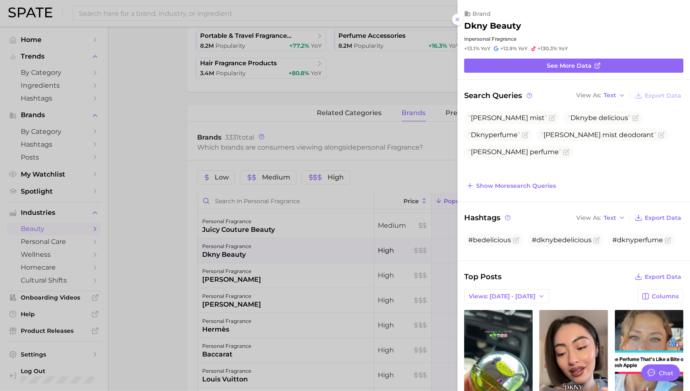
scroll to position [0, 0]
click at [567, 62] on span "See more data" at bounding box center [569, 65] width 45 height 7
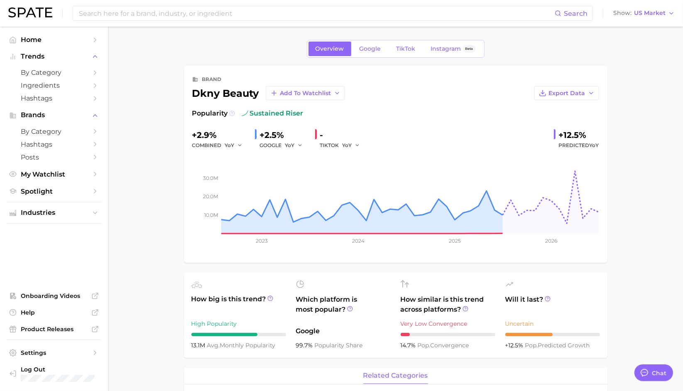
click at [229, 115] on icon at bounding box center [232, 114] width 6 height 6
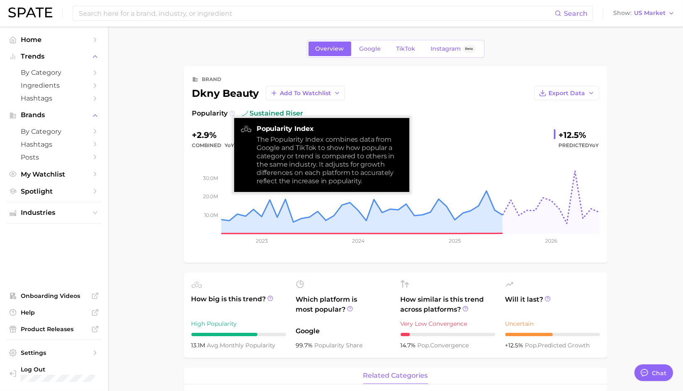
click at [229, 115] on icon at bounding box center [232, 114] width 6 height 6
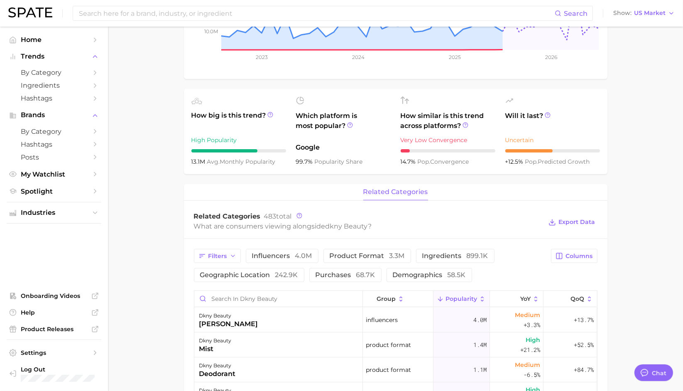
scroll to position [184, 0]
click at [284, 273] on span "242.9k" at bounding box center [286, 274] width 23 height 8
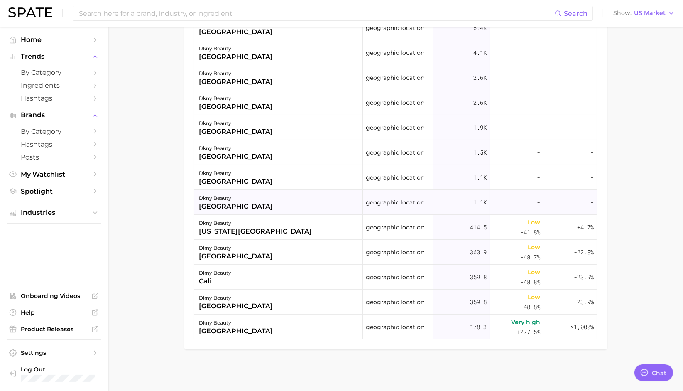
scroll to position [295, 0]
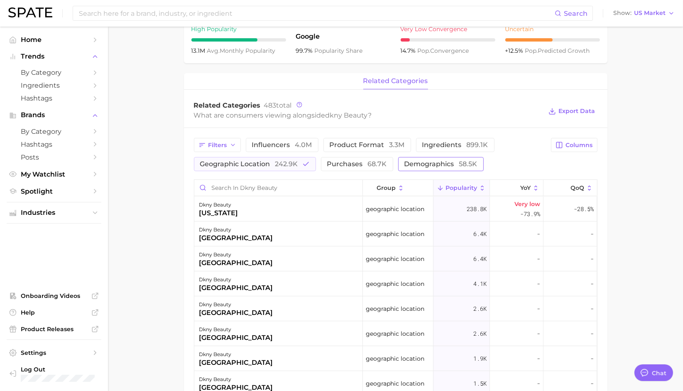
click at [442, 167] on span "demographics 58.5k" at bounding box center [441, 164] width 73 height 7
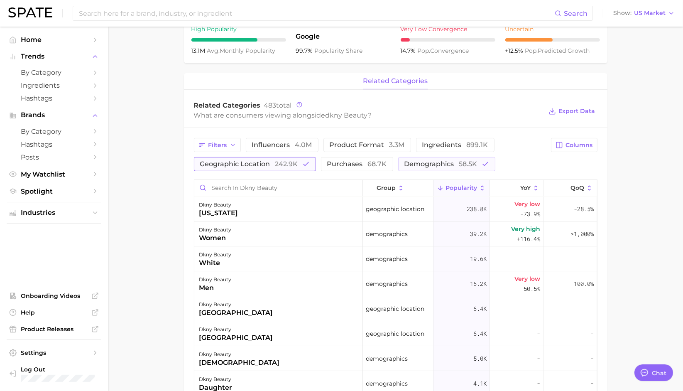
click at [267, 167] on span "geographic location 242.9k" at bounding box center [249, 164] width 98 height 7
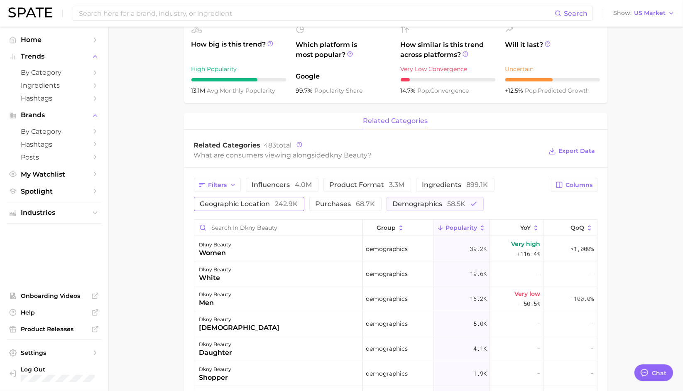
scroll to position [277, 0]
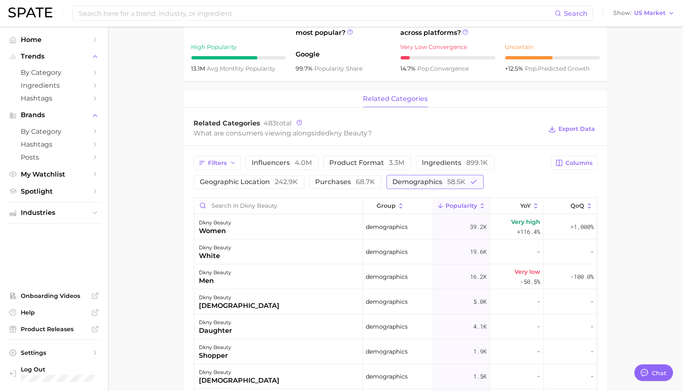
click at [466, 183] on button "demographics 58.5k" at bounding box center [435, 182] width 97 height 14
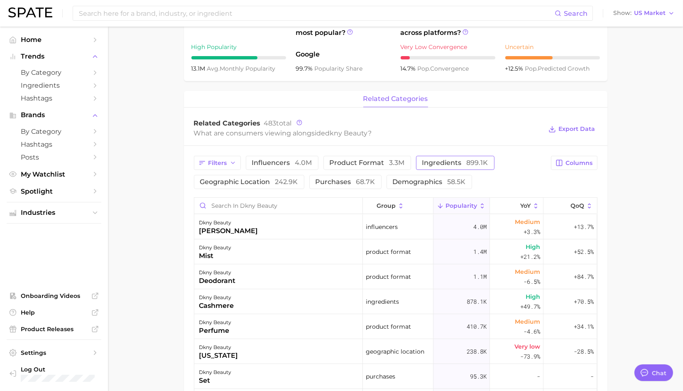
click at [463, 162] on span "ingredients 899.1k" at bounding box center [455, 163] width 66 height 7
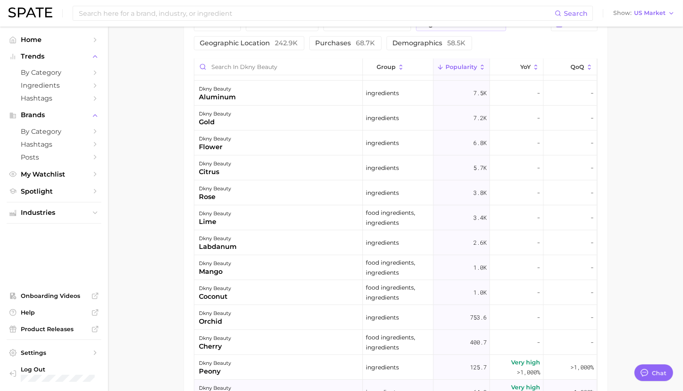
scroll to position [184, 0]
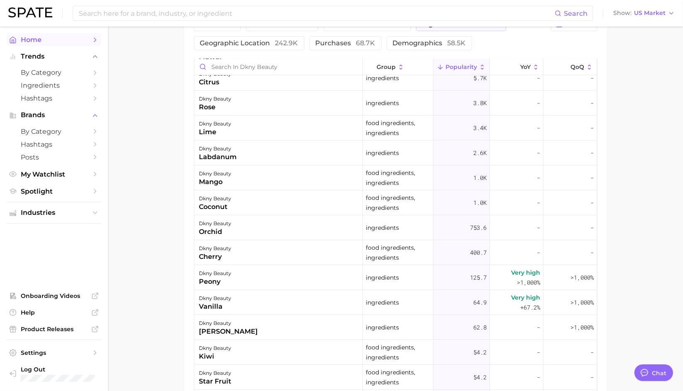
click at [21, 36] on span "Home" at bounding box center [54, 40] width 66 height 8
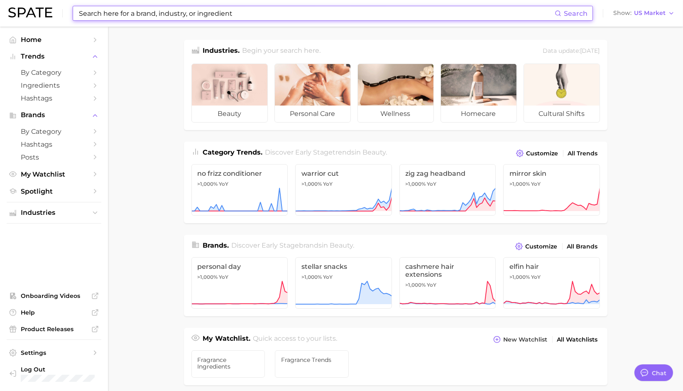
click at [102, 12] on input at bounding box center [316, 13] width 477 height 14
click at [44, 36] on span "Home" at bounding box center [54, 40] width 66 height 8
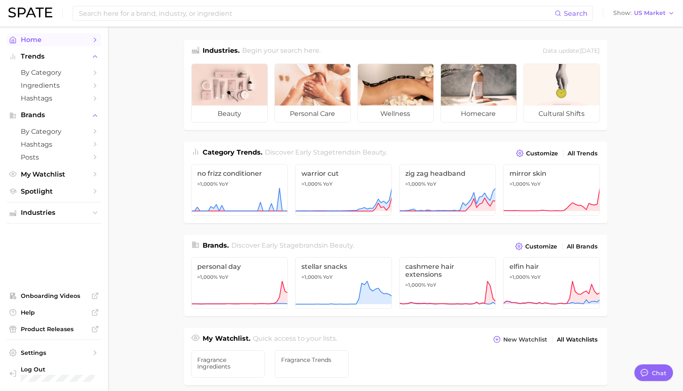
click at [91, 38] on link "Home" at bounding box center [54, 39] width 95 height 13
click at [100, 15] on input at bounding box center [316, 13] width 477 height 14
click at [54, 74] on span "by Category" at bounding box center [54, 73] width 66 height 8
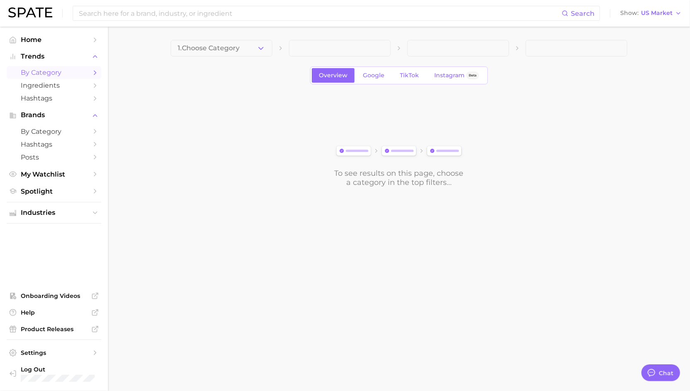
click at [96, 74] on icon "Sidebar" at bounding box center [94, 72] width 7 height 7
click at [248, 42] on button "1. Choose Category" at bounding box center [222, 48] width 102 height 17
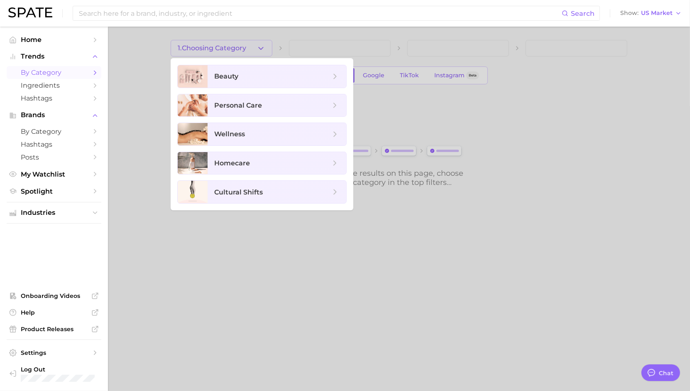
click at [249, 50] on div at bounding box center [345, 195] width 690 height 391
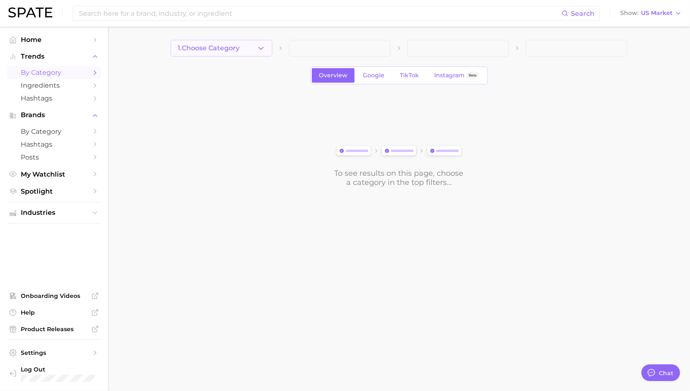
click at [249, 49] on button "1. Choose Category" at bounding box center [222, 48] width 102 height 17
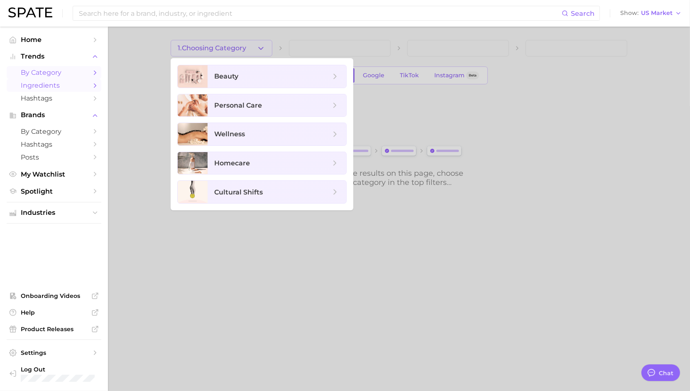
click at [33, 86] on span "Ingredients" at bounding box center [54, 85] width 66 height 8
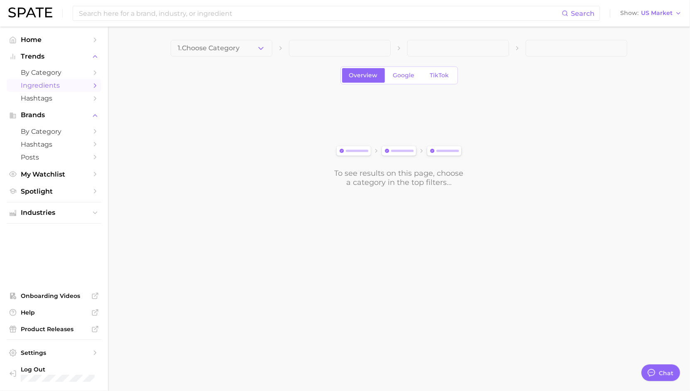
click at [255, 42] on button "1. Choose Category" at bounding box center [222, 48] width 102 height 17
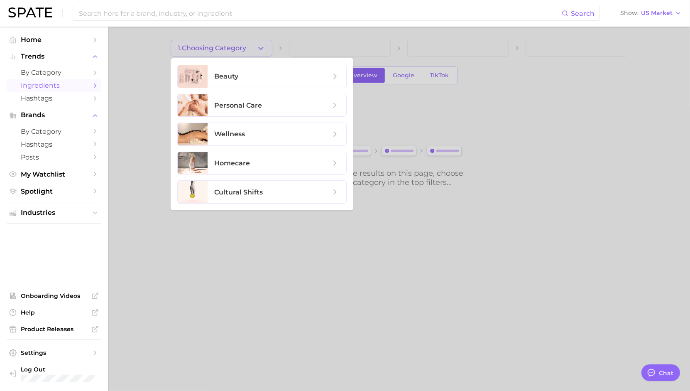
click at [204, 387] on div at bounding box center [345, 195] width 690 height 391
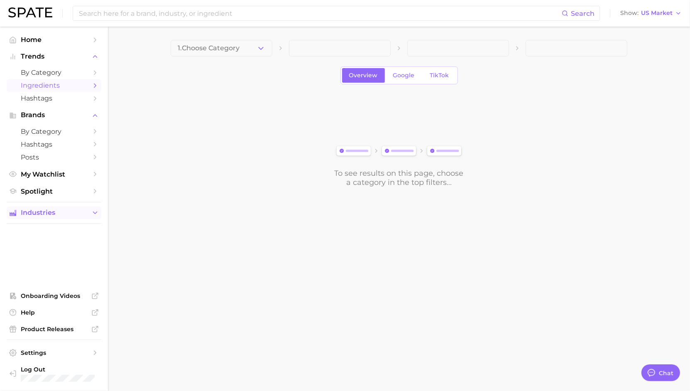
click at [52, 216] on span "Industries" at bounding box center [54, 212] width 66 height 7
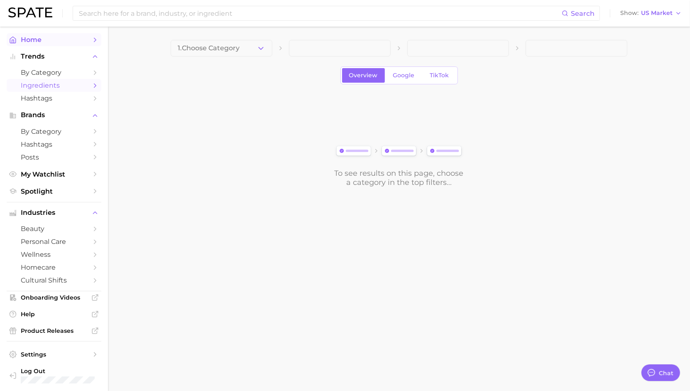
click at [24, 42] on span "Home" at bounding box center [54, 40] width 66 height 8
